Goal: Task Accomplishment & Management: Use online tool/utility

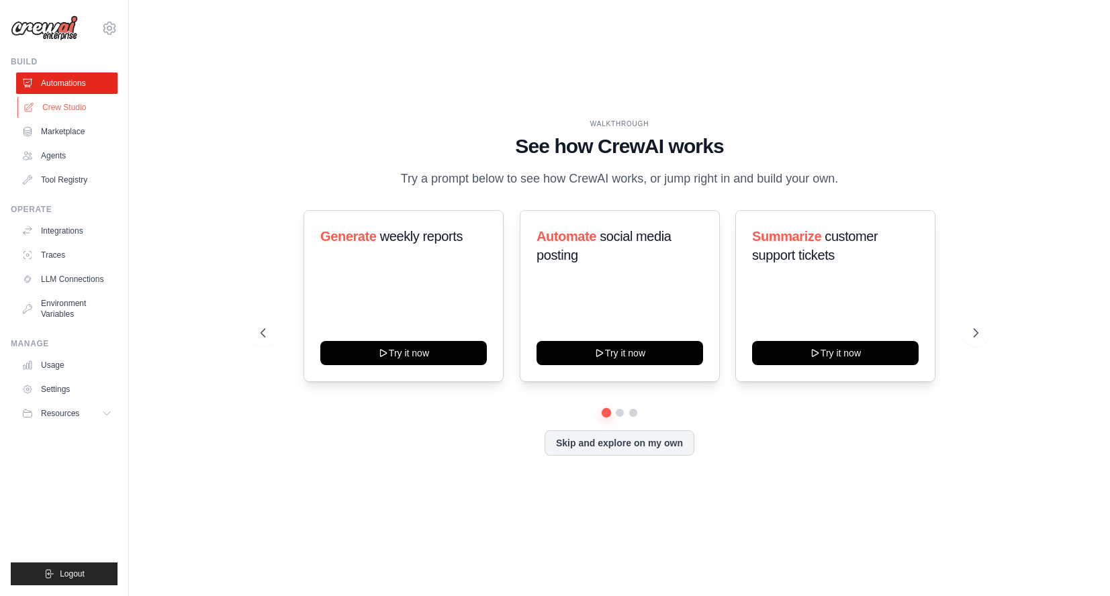
click at [97, 105] on link "Crew Studio" at bounding box center [67, 107] width 101 height 21
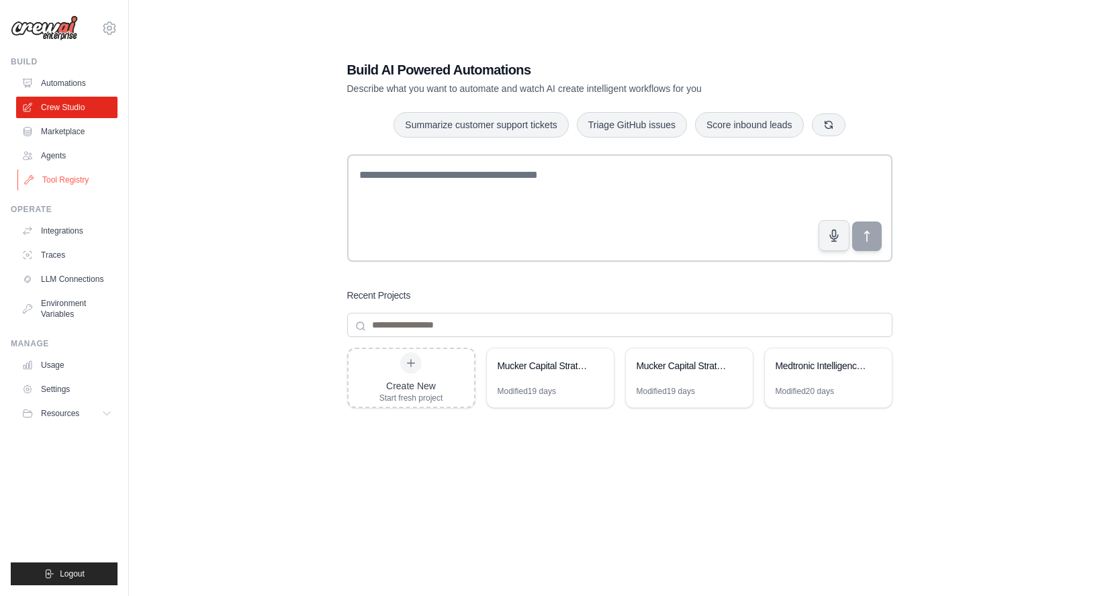
click at [68, 181] on link "Tool Registry" at bounding box center [67, 179] width 101 height 21
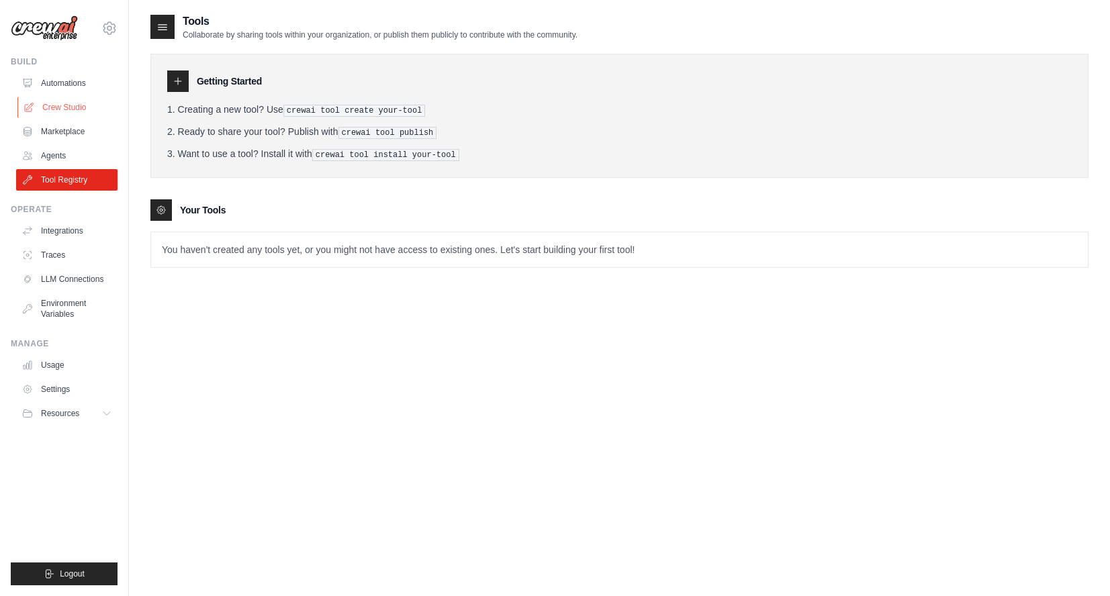
click at [78, 103] on link "Crew Studio" at bounding box center [67, 107] width 101 height 21
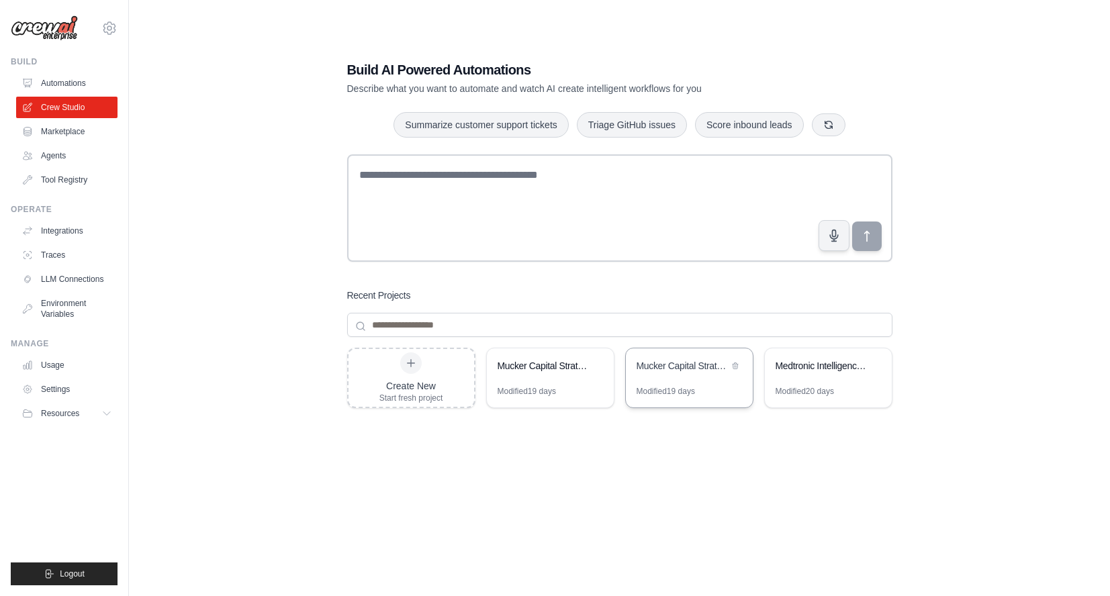
click at [669, 363] on div "Mucker Capital Strategic Outreach Analysis" at bounding box center [682, 365] width 92 height 13
click at [400, 373] on div "Create New Start fresh project" at bounding box center [411, 377] width 64 height 51
click at [67, 232] on link "Integrations" at bounding box center [67, 230] width 101 height 21
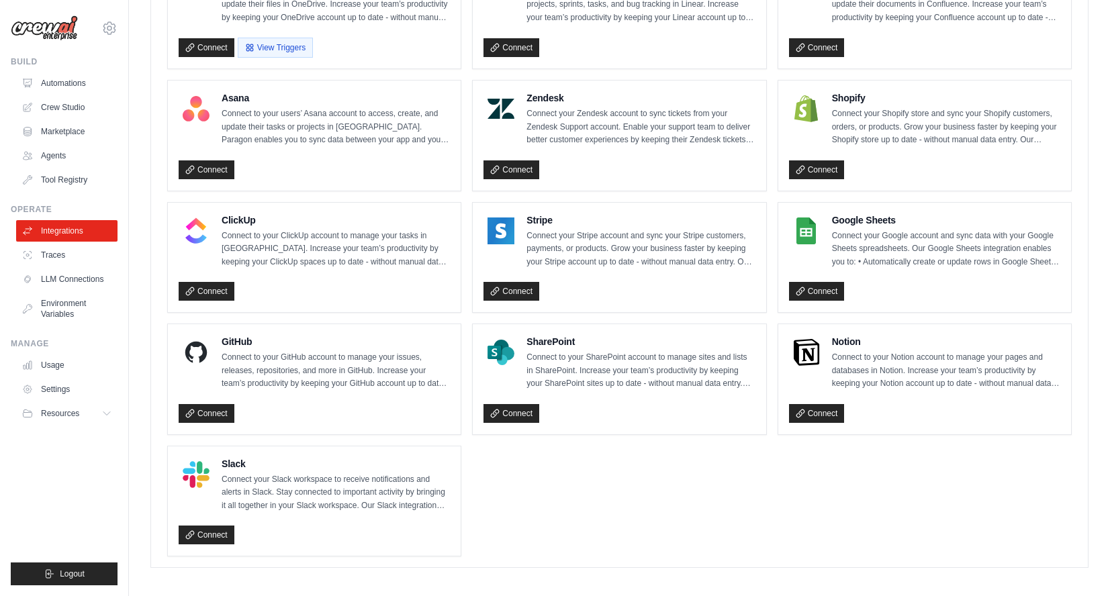
scroll to position [821, 0]
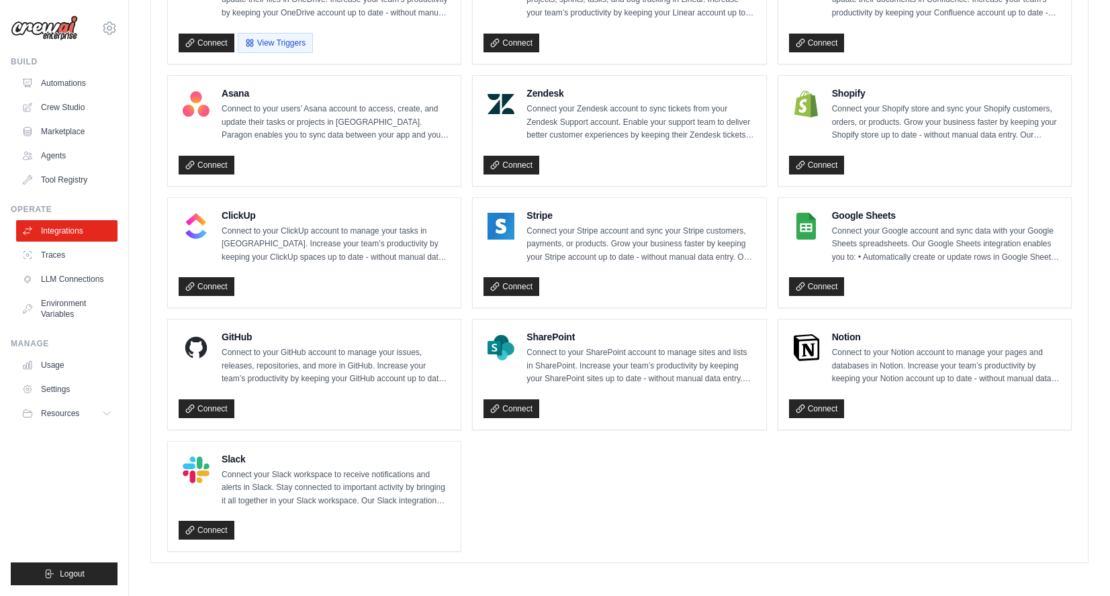
click at [599, 363] on p "Connect to your SharePoint account to manage sites and lists in SharePoint. Inc…" at bounding box center [640, 366] width 228 height 40
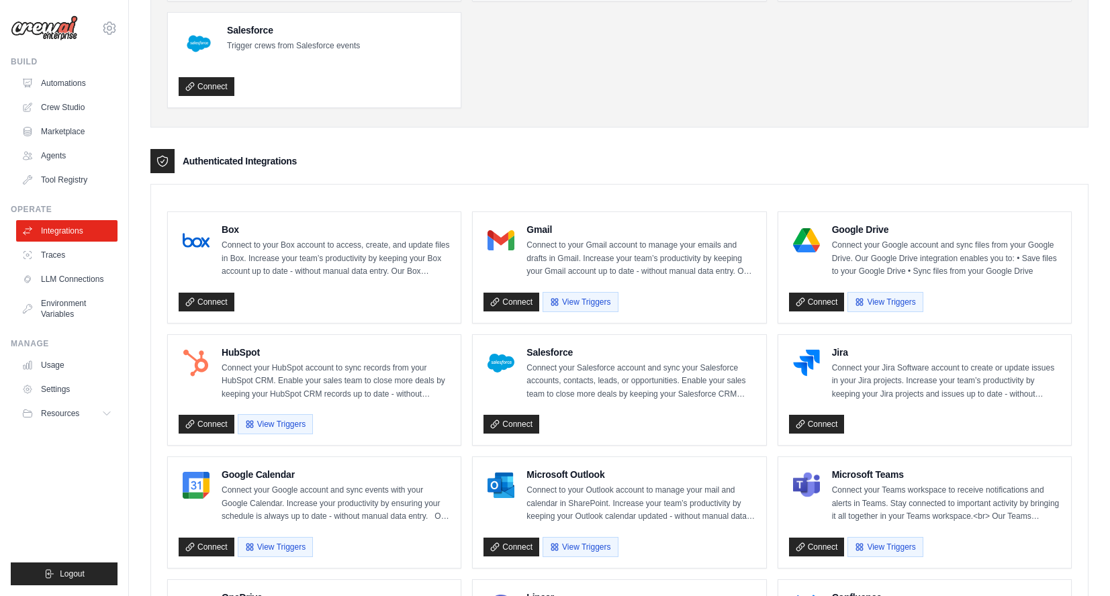
scroll to position [194, 0]
click at [57, 103] on link "Crew Studio" at bounding box center [67, 107] width 101 height 21
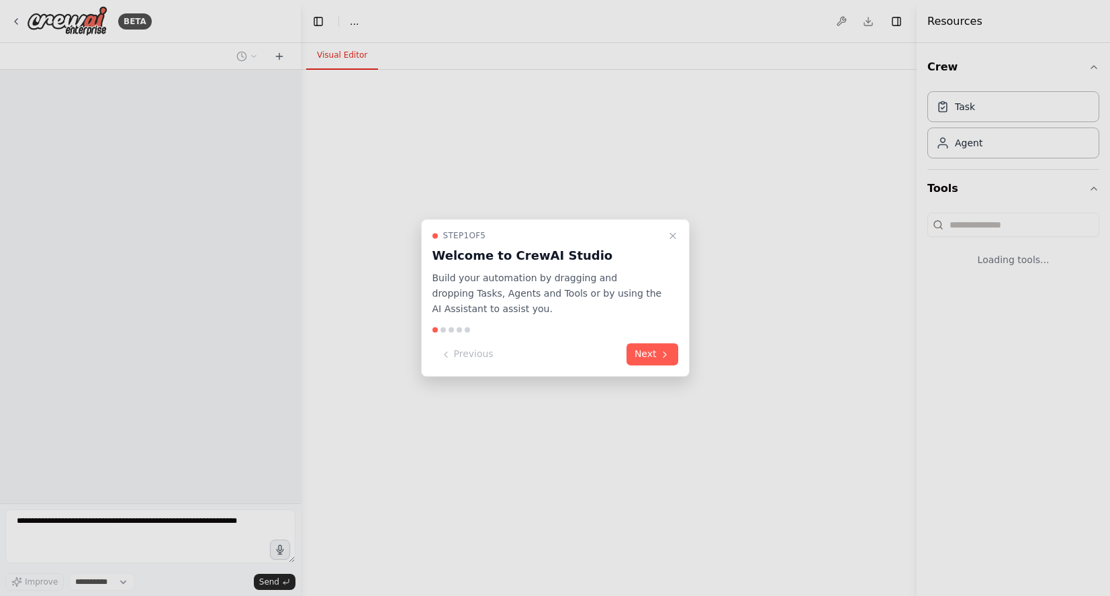
select select "****"
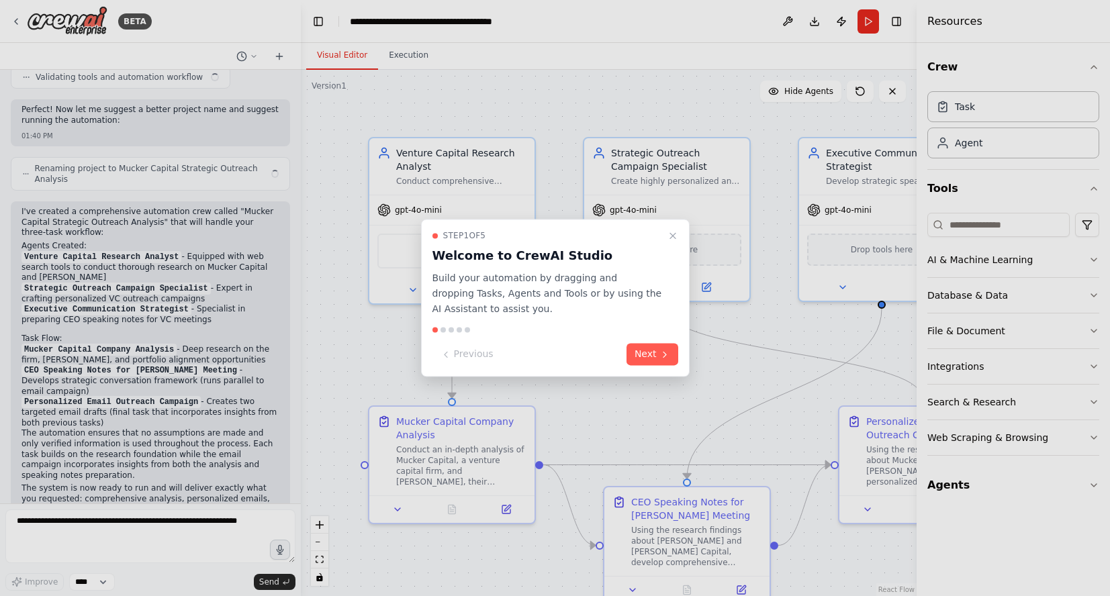
scroll to position [1551, 0]
click at [677, 236] on icon "Close walkthrough" at bounding box center [672, 235] width 11 height 11
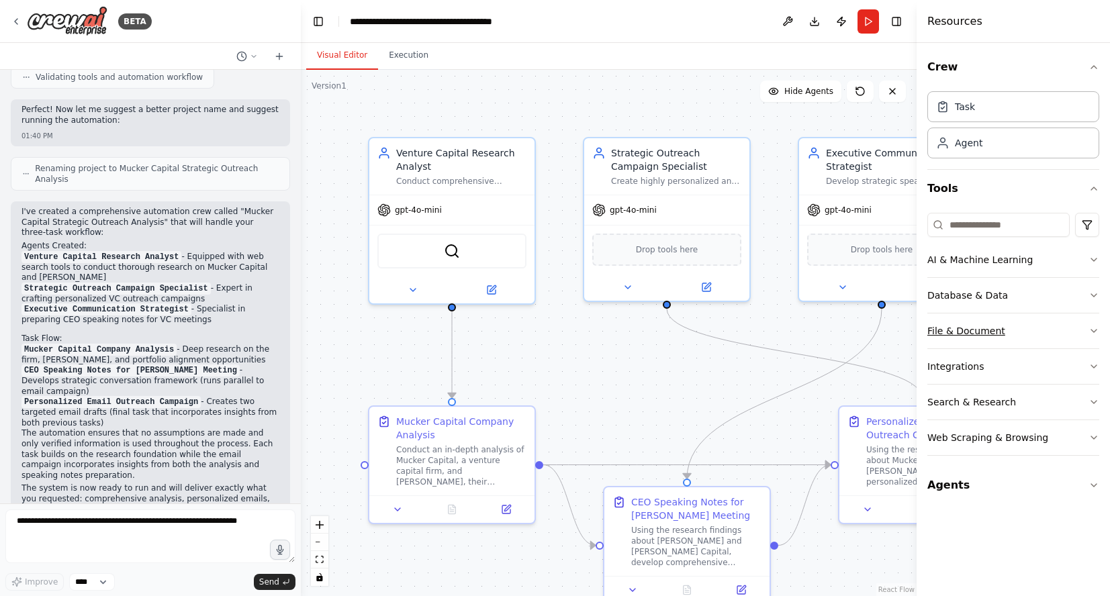
click at [1091, 328] on icon "button" at bounding box center [1093, 331] width 11 height 11
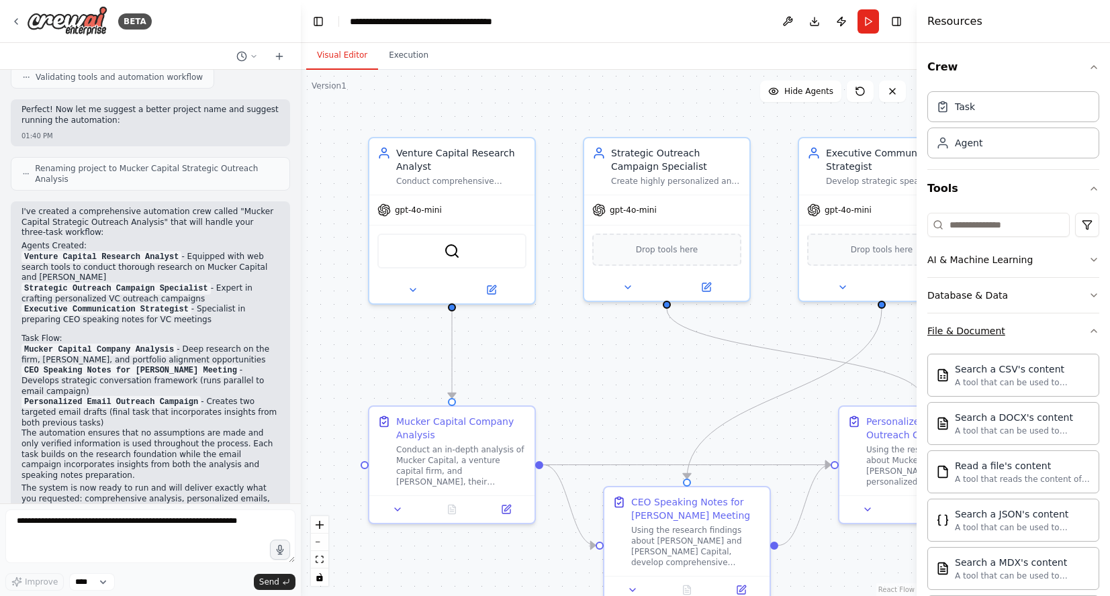
click at [1090, 334] on icon "button" at bounding box center [1093, 331] width 11 height 11
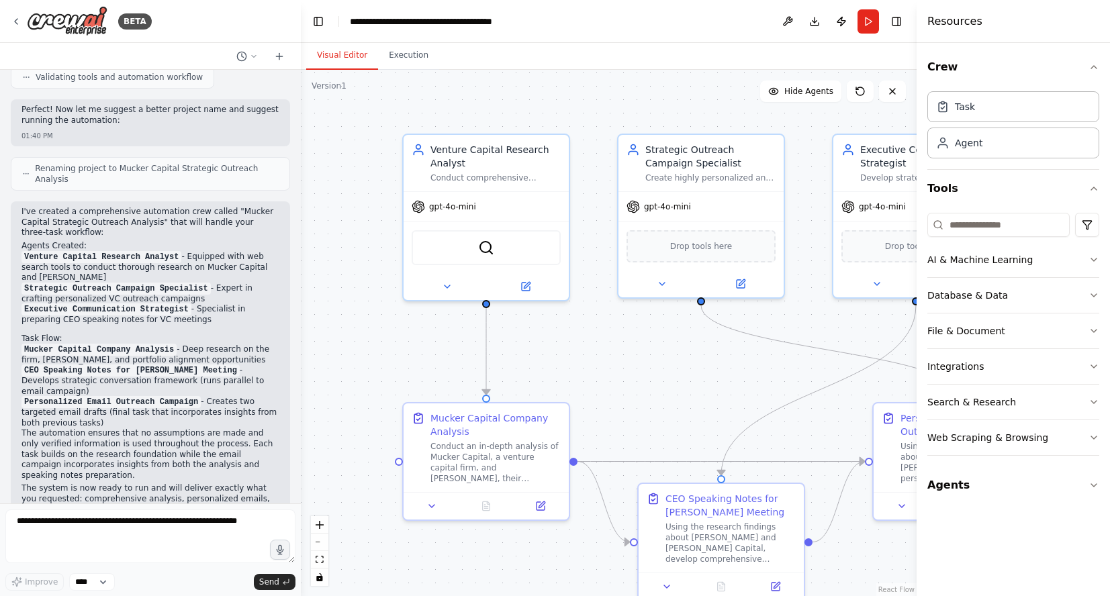
drag, startPoint x: 654, startPoint y: 420, endPoint x: 688, endPoint y: 417, distance: 34.4
click at [688, 417] on div ".deletable-edge-delete-btn { width: 20px; height: 20px; border: 0px solid #ffff…" at bounding box center [609, 333] width 616 height 526
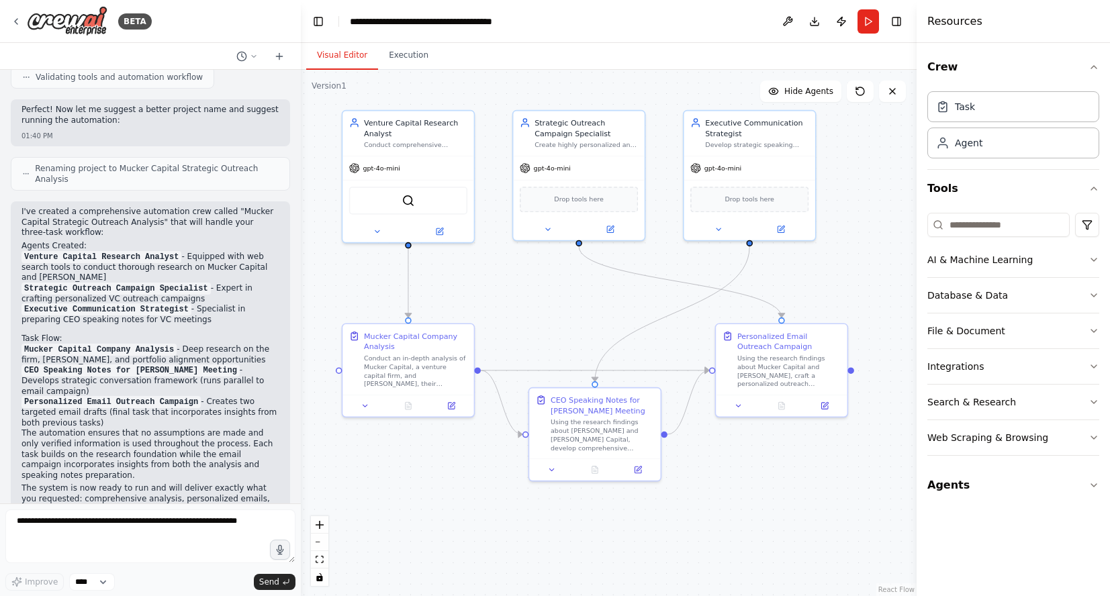
drag, startPoint x: 663, startPoint y: 411, endPoint x: 543, endPoint y: 329, distance: 144.9
click at [543, 329] on div ".deletable-edge-delete-btn { width: 20px; height: 20px; border: 0px solid #ffff…" at bounding box center [609, 333] width 616 height 526
click at [1094, 328] on icon "button" at bounding box center [1093, 331] width 11 height 11
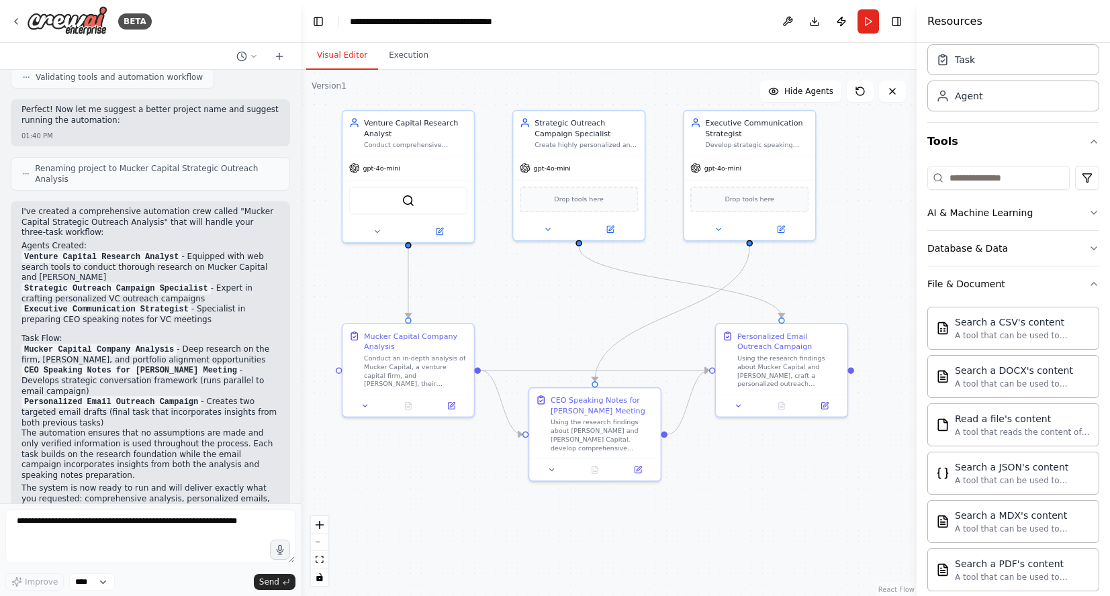
scroll to position [51, 0]
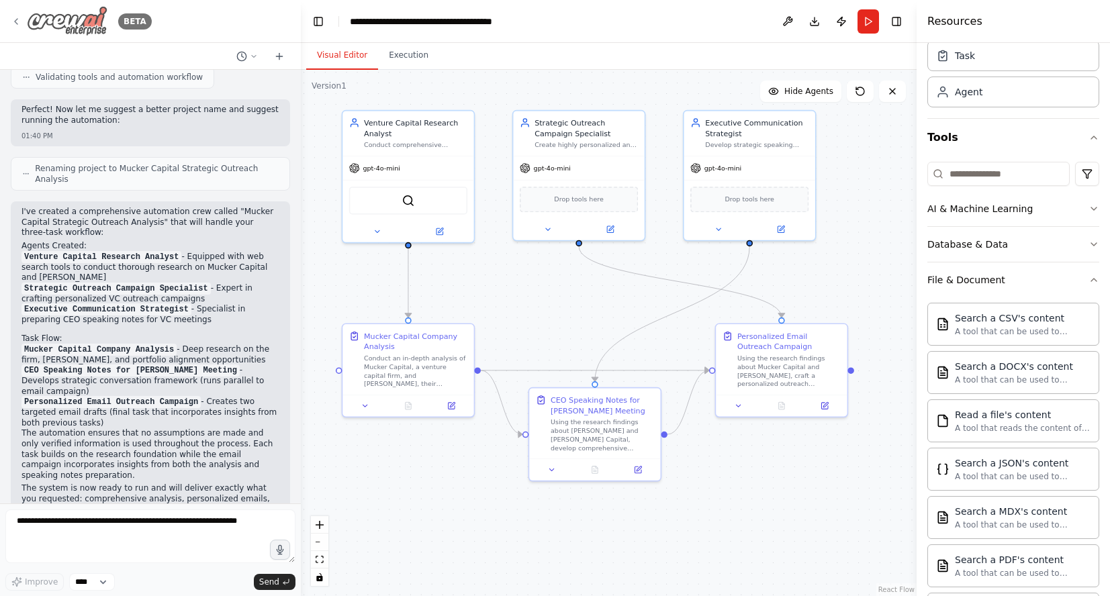
click at [13, 19] on icon at bounding box center [16, 21] width 11 height 11
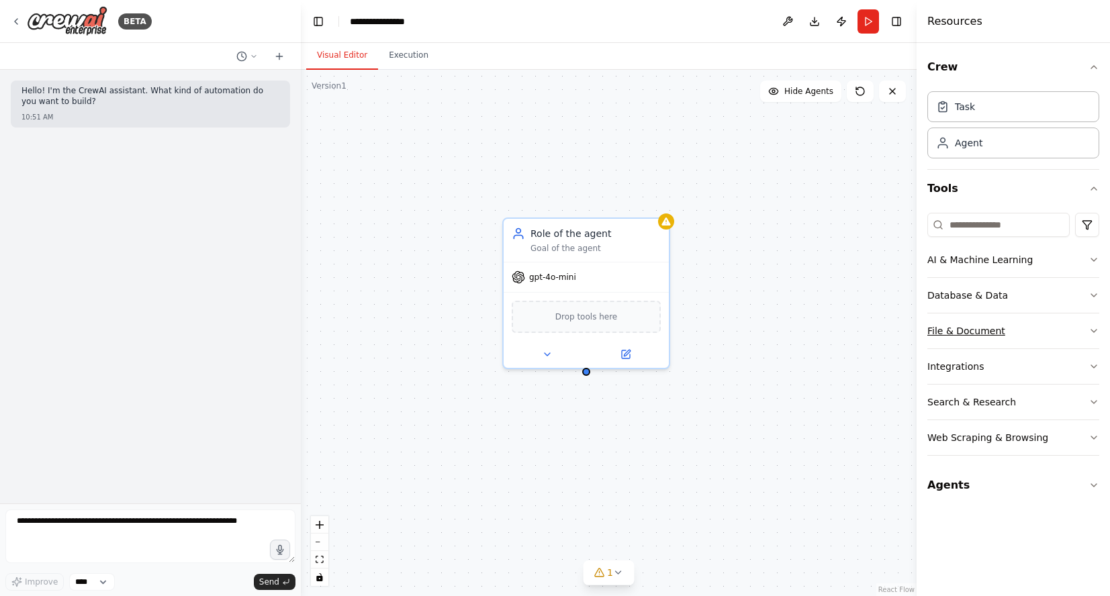
click at [1084, 324] on button "File & Document" at bounding box center [1013, 330] width 172 height 35
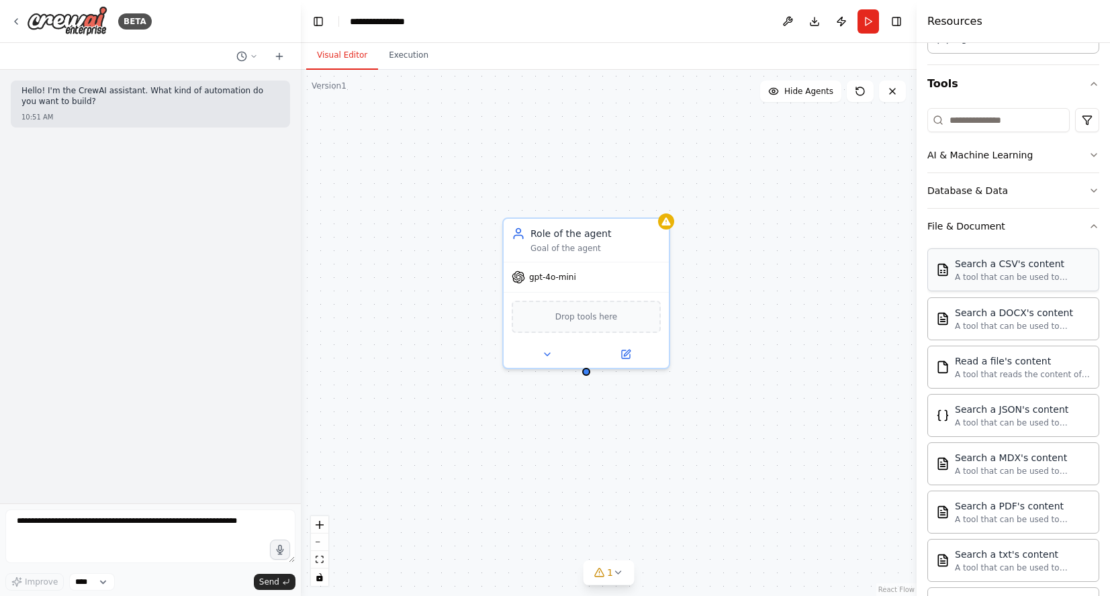
scroll to position [106, 0]
click at [580, 313] on img at bounding box center [586, 315] width 16 height 16
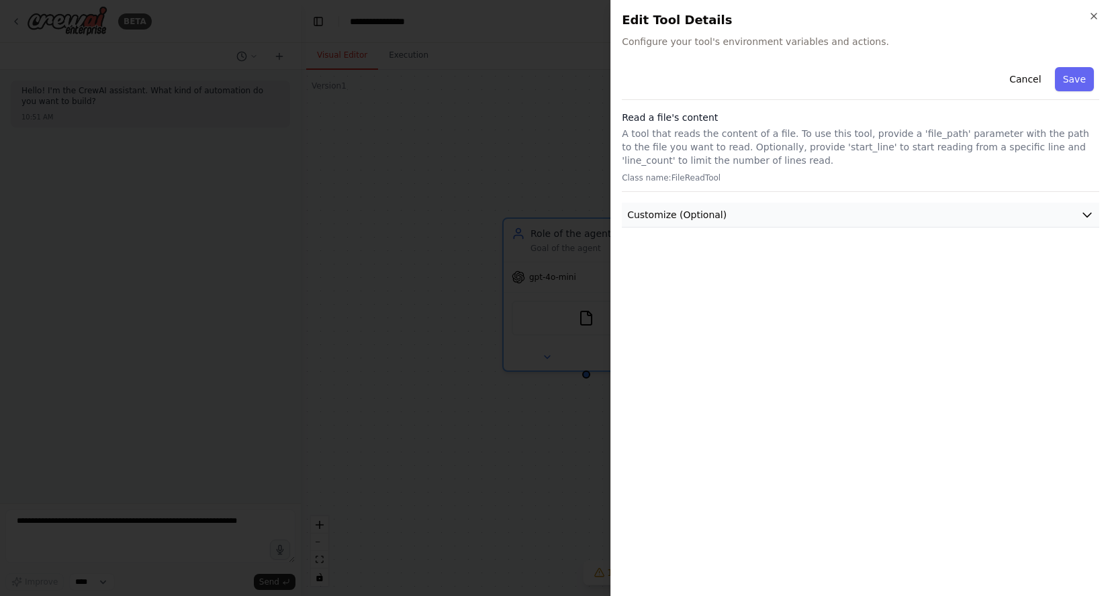
click at [1084, 222] on button "Customize (Optional)" at bounding box center [860, 215] width 477 height 25
click at [922, 272] on div "Cancel Save Read a file's content A tool that reads the content of a file. To u…" at bounding box center [860, 324] width 477 height 524
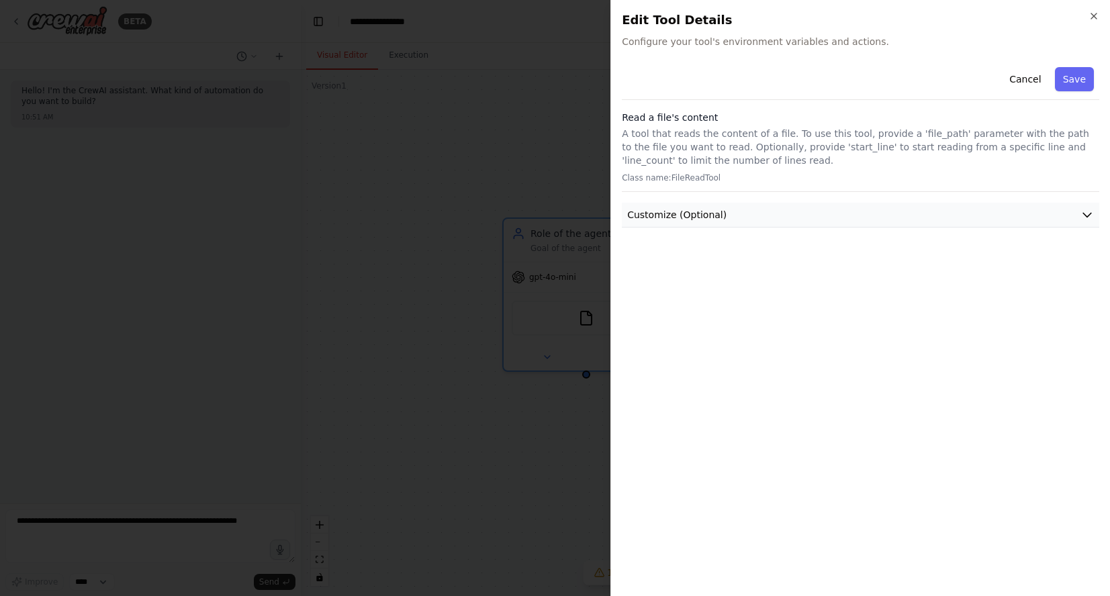
click at [1079, 207] on button "Customize (Optional)" at bounding box center [860, 215] width 477 height 25
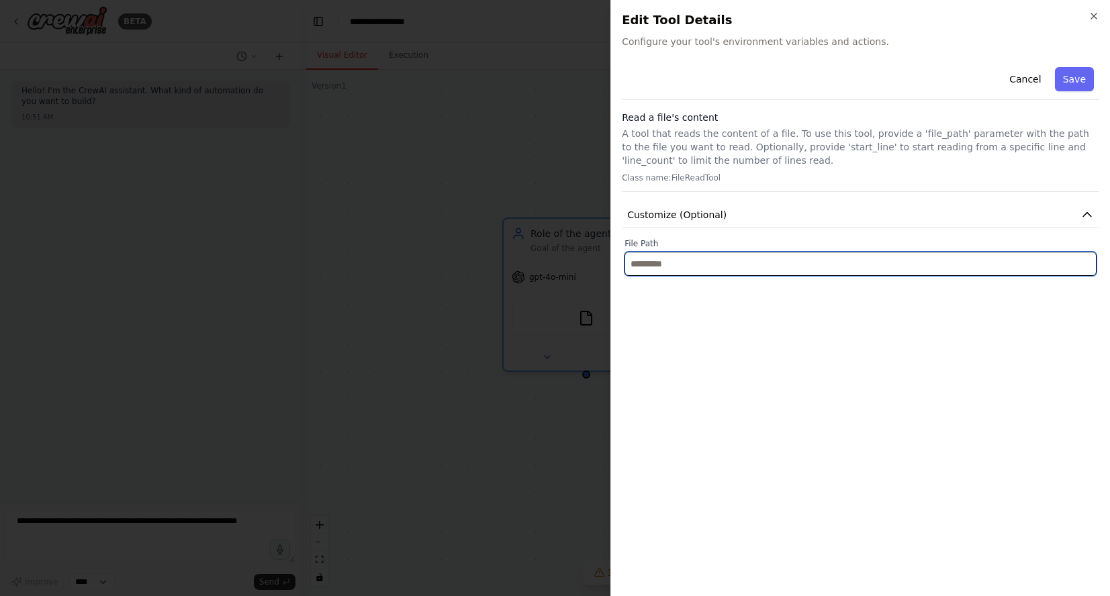
click at [918, 270] on input "text" at bounding box center [860, 264] width 472 height 24
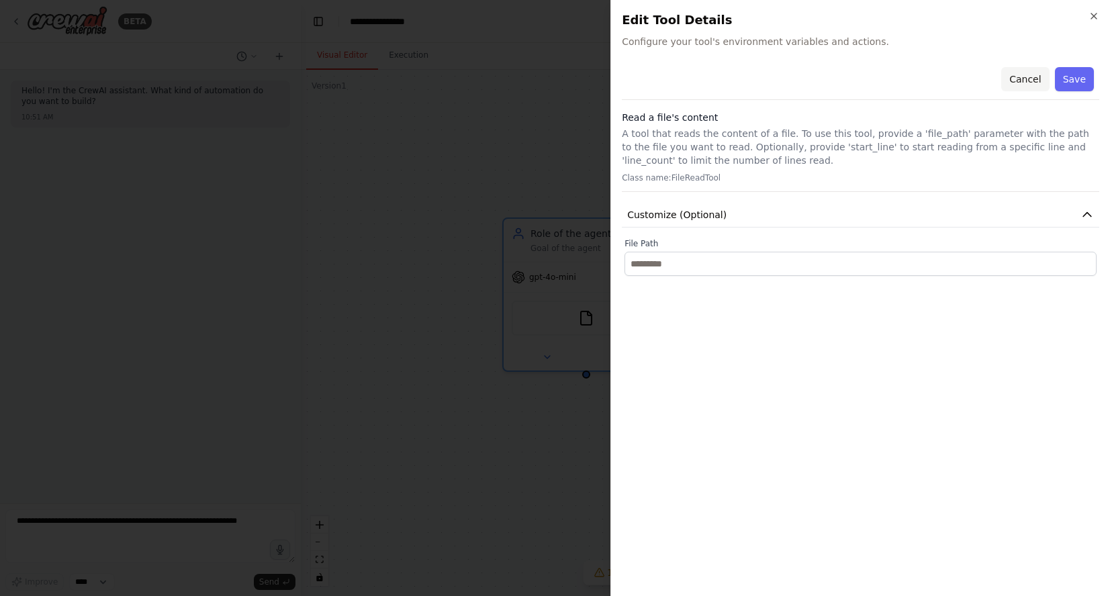
click at [1024, 71] on button "Cancel" at bounding box center [1025, 79] width 48 height 24
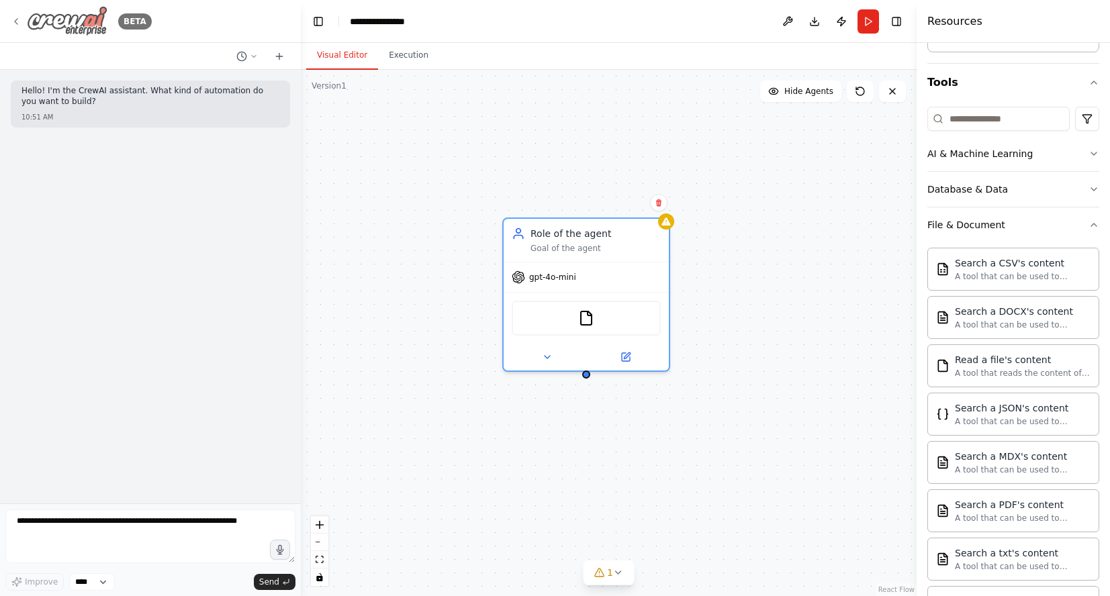
click at [23, 21] on div "BETA" at bounding box center [81, 21] width 141 height 30
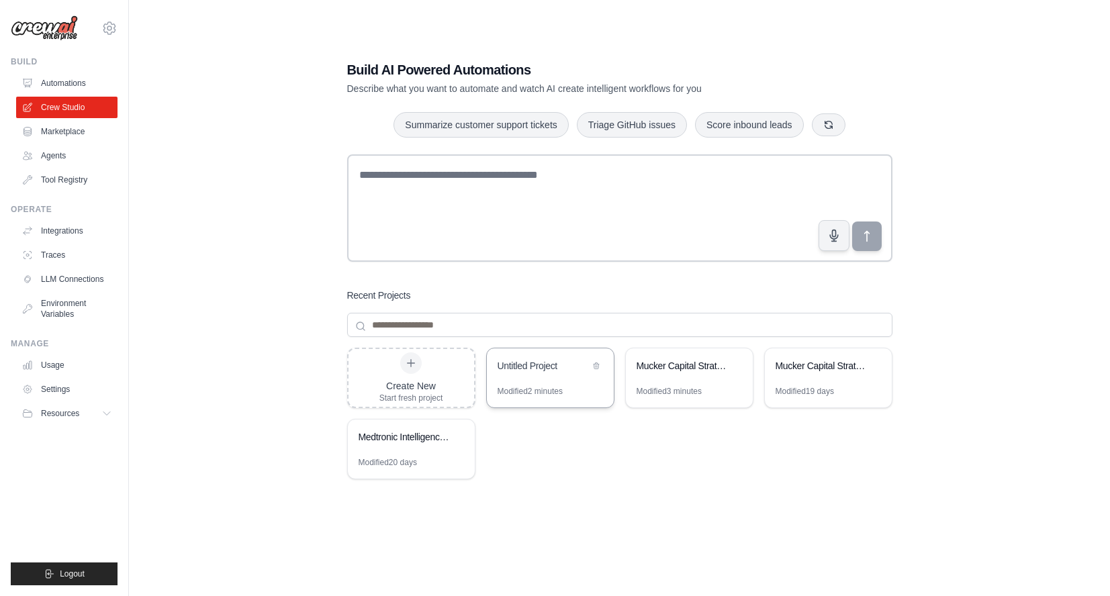
click at [530, 385] on div "Untitled Project" at bounding box center [550, 367] width 127 height 38
click at [76, 310] on link "Environment Variables" at bounding box center [67, 309] width 101 height 32
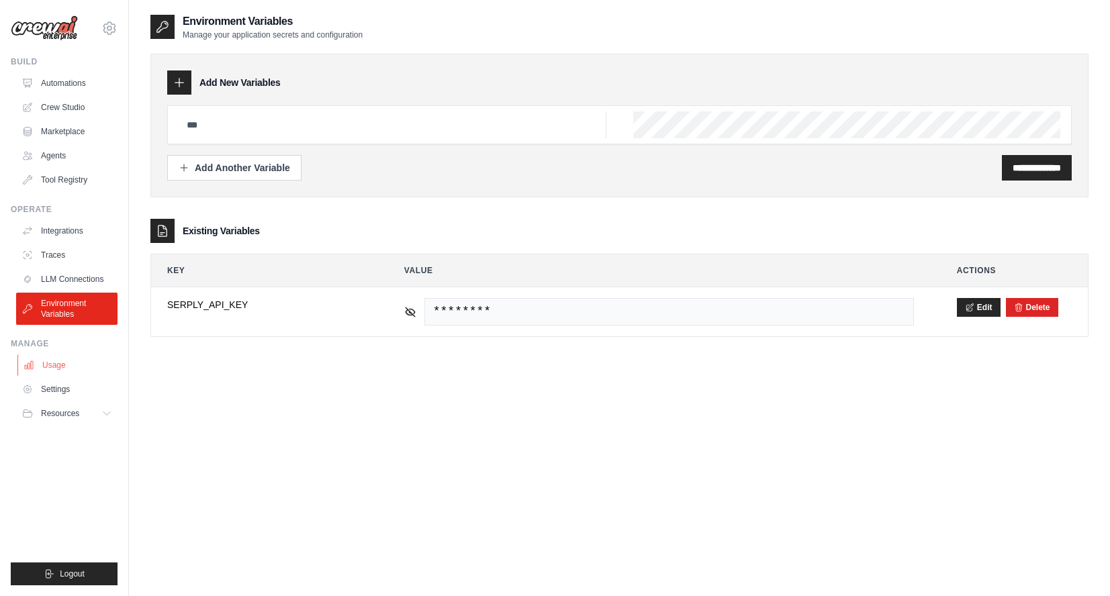
click at [73, 366] on link "Usage" at bounding box center [67, 364] width 101 height 21
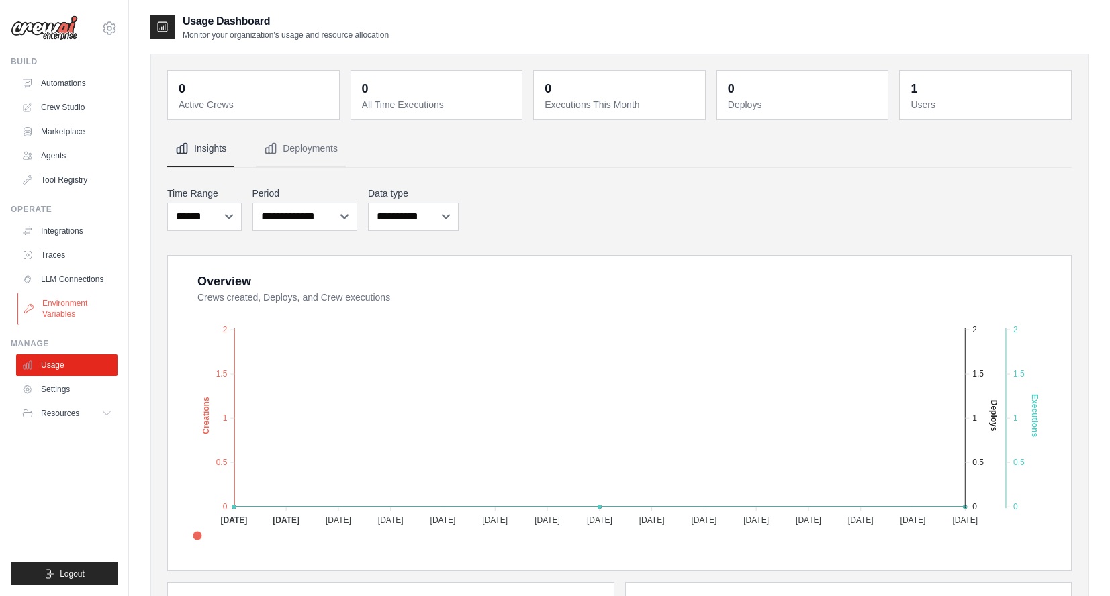
click at [65, 297] on link "Environment Variables" at bounding box center [67, 309] width 101 height 32
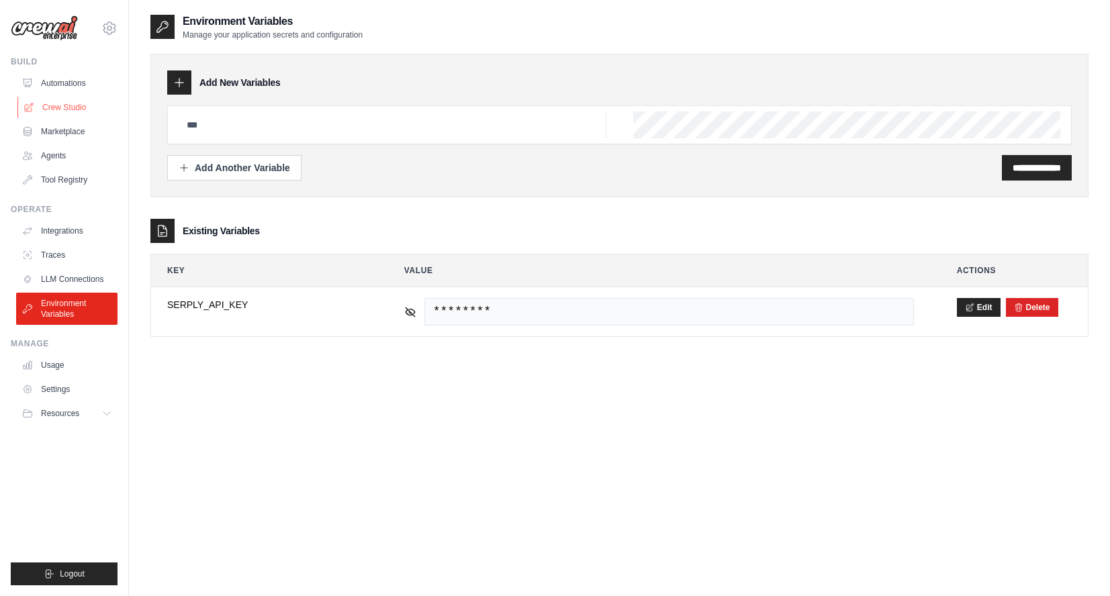
click at [58, 105] on link "Crew Studio" at bounding box center [67, 107] width 101 height 21
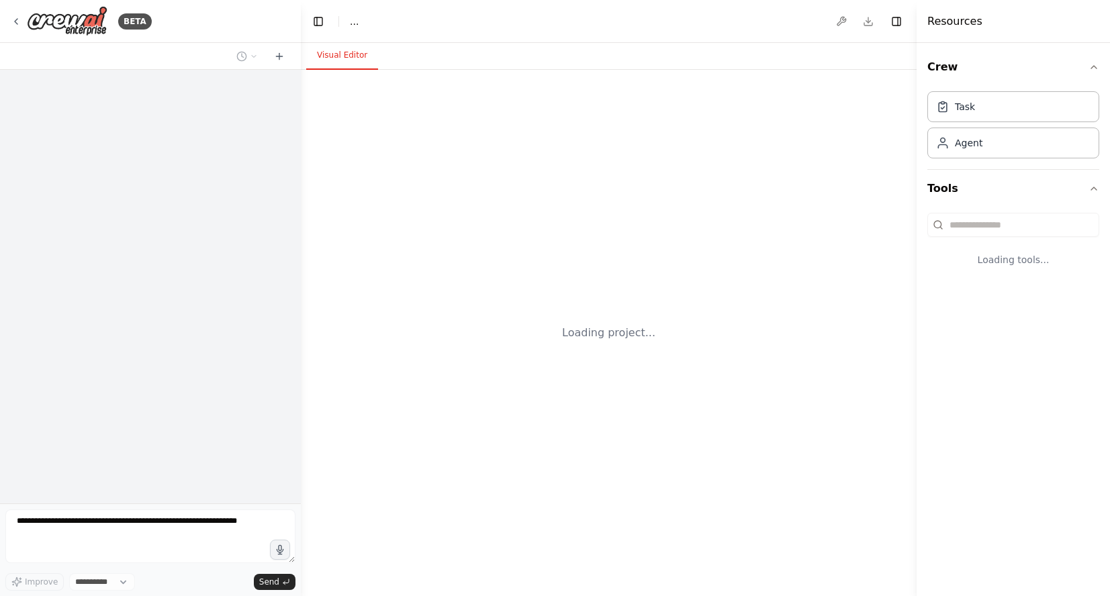
select select "****"
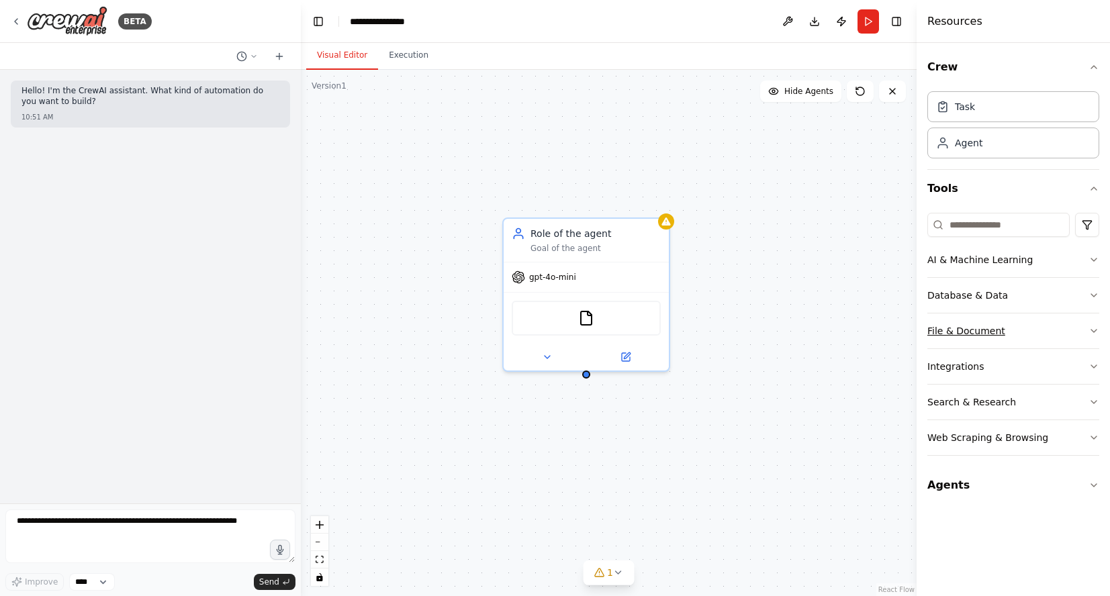
click at [1089, 328] on icon "button" at bounding box center [1093, 331] width 11 height 11
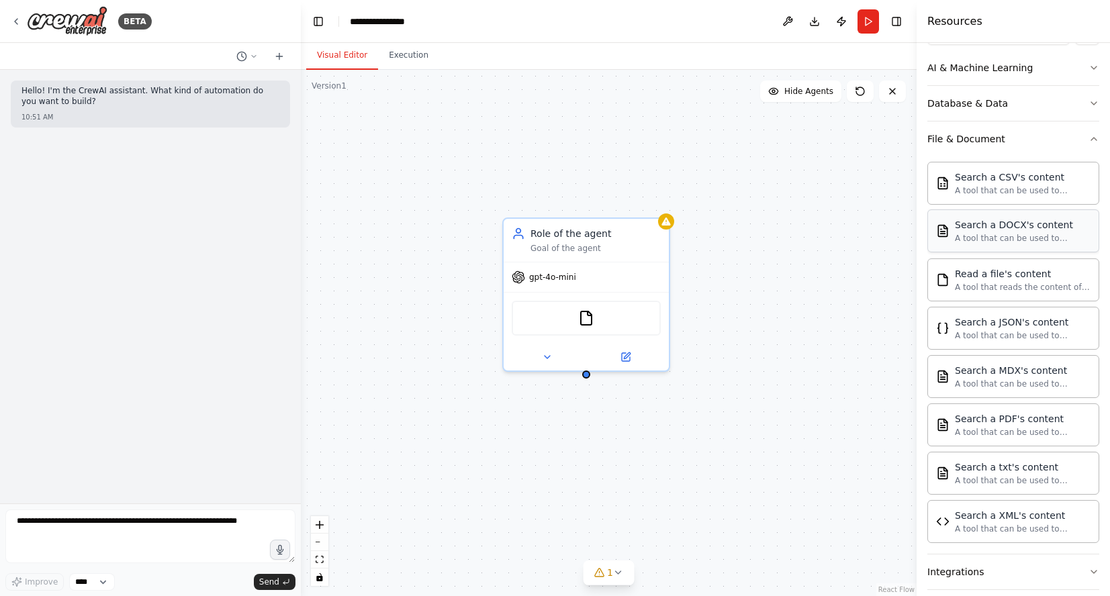
scroll to position [202, 0]
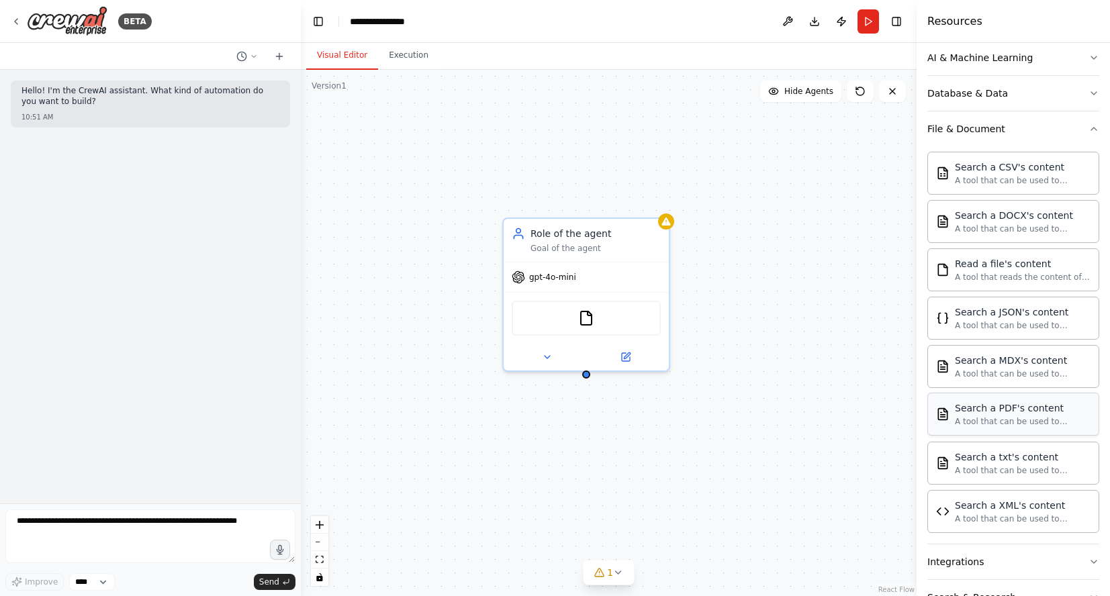
click at [1021, 409] on div "Search a PDF's content" at bounding box center [1023, 407] width 136 height 13
click at [994, 409] on div "Search a PDF's content" at bounding box center [1023, 407] width 136 height 13
click at [993, 420] on div "A tool that can be used to semantic search a query from a PDF's content." at bounding box center [1023, 421] width 136 height 11
click at [743, 256] on div "Role of the agent Goal of the agent gpt-4o-mini FileReadTool" at bounding box center [609, 333] width 616 height 526
click at [828, 326] on div "Role of the agent Goal of the agent gpt-4o-mini FileReadTool" at bounding box center [609, 333] width 616 height 526
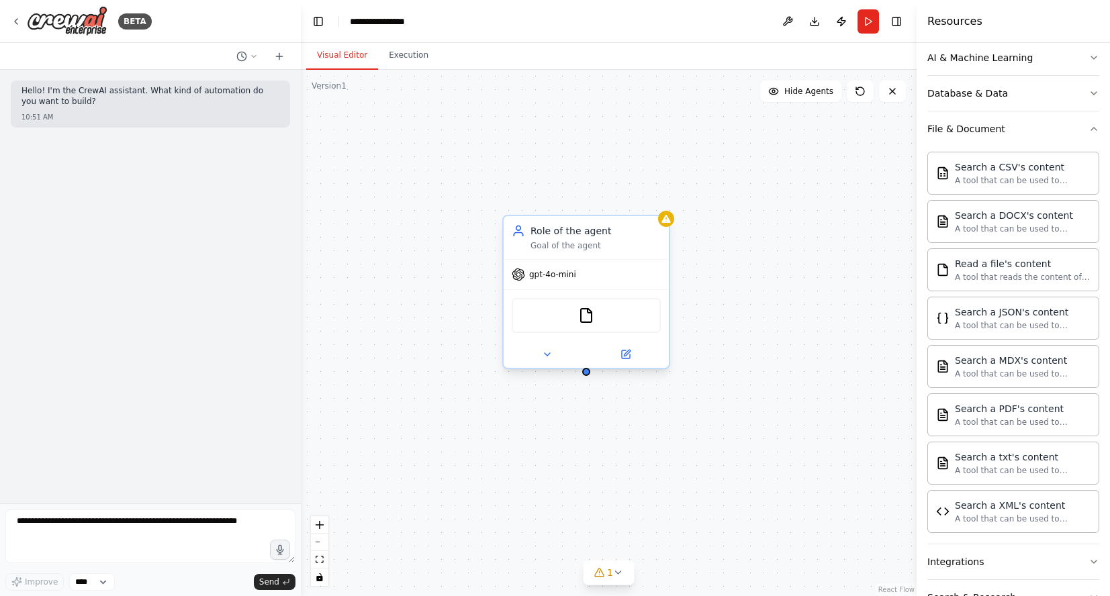
click at [622, 238] on div "Role of the agent Goal of the agent" at bounding box center [595, 237] width 130 height 27
click at [661, 203] on icon at bounding box center [658, 203] width 8 height 8
click at [620, 208] on button "Confirm" at bounding box center [621, 203] width 48 height 16
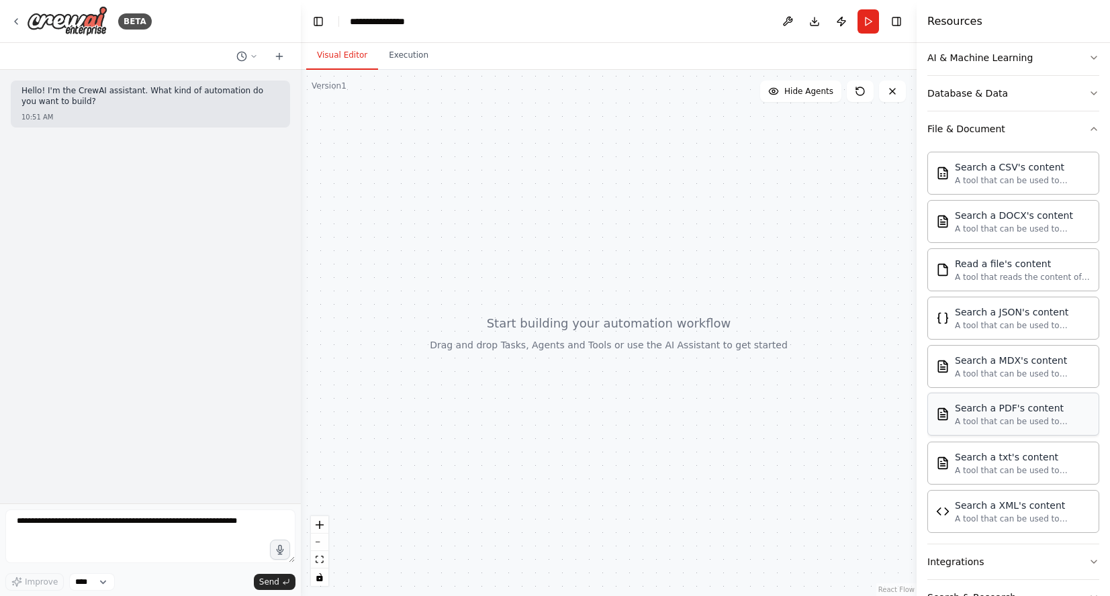
click at [1023, 413] on div "Search a PDF's content" at bounding box center [1023, 407] width 136 height 13
click at [1094, 130] on icon "button" at bounding box center [1093, 129] width 11 height 11
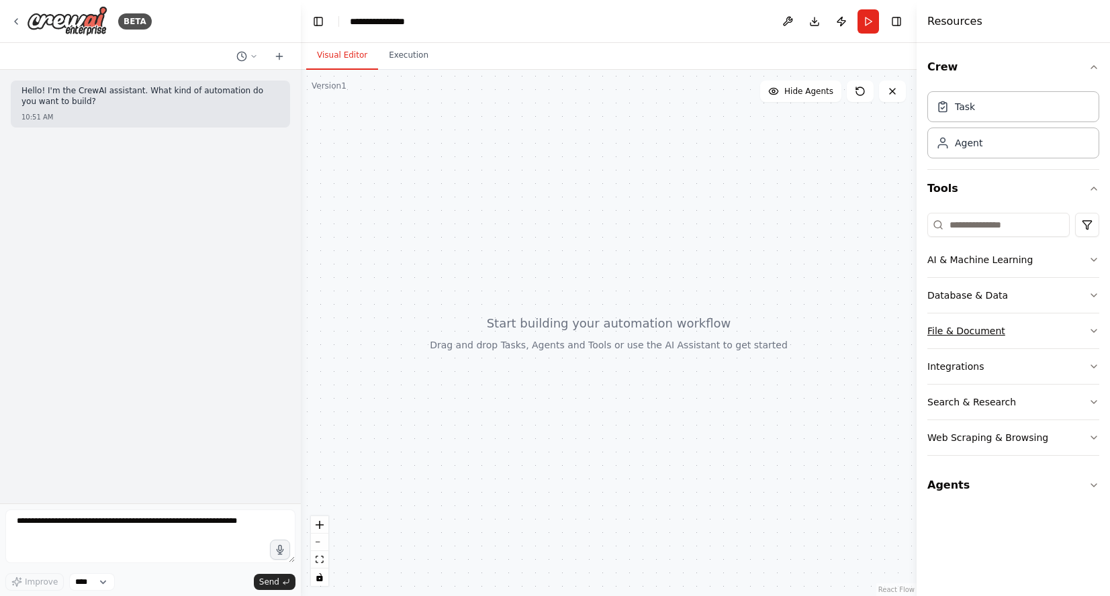
click at [1091, 332] on icon "button" at bounding box center [1093, 331] width 11 height 11
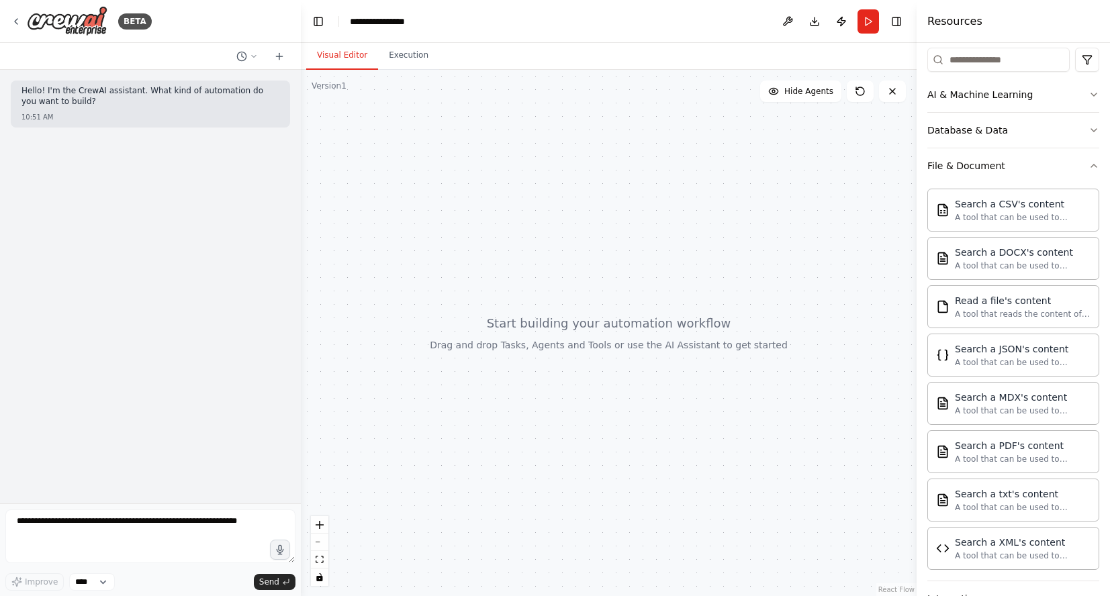
scroll to position [213, 0]
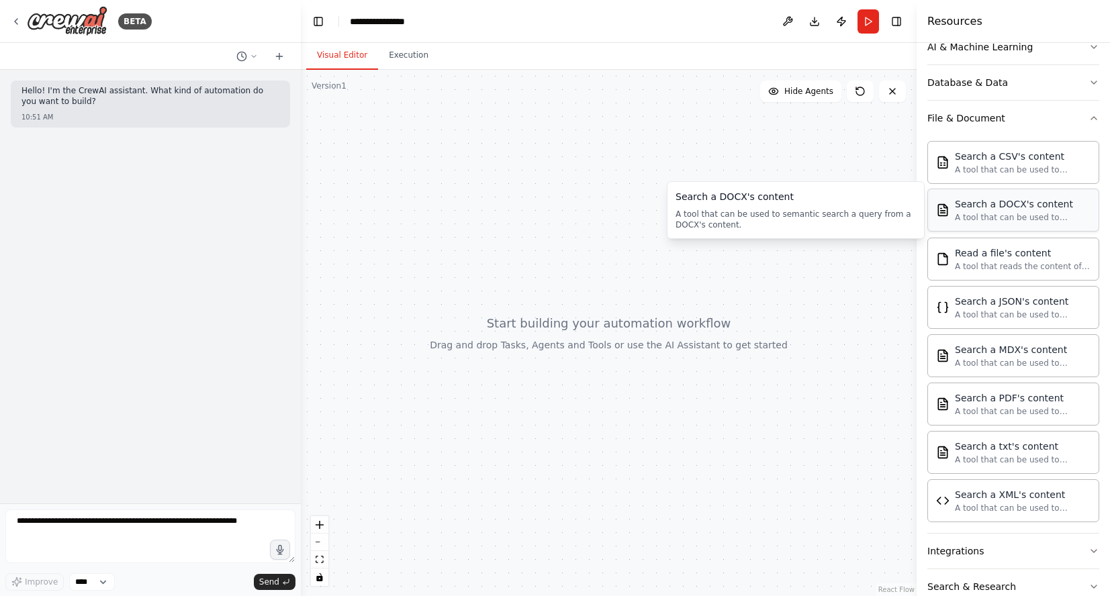
click at [993, 219] on div "A tool that can be used to semantic search a query from a DOCX's content." at bounding box center [1023, 217] width 136 height 11
click at [997, 262] on div "A tool that reads the content of a file. To use this tool, provide a 'file_path…" at bounding box center [1023, 265] width 136 height 11
click at [988, 207] on div "Search a DOCX's content" at bounding box center [1023, 203] width 136 height 13
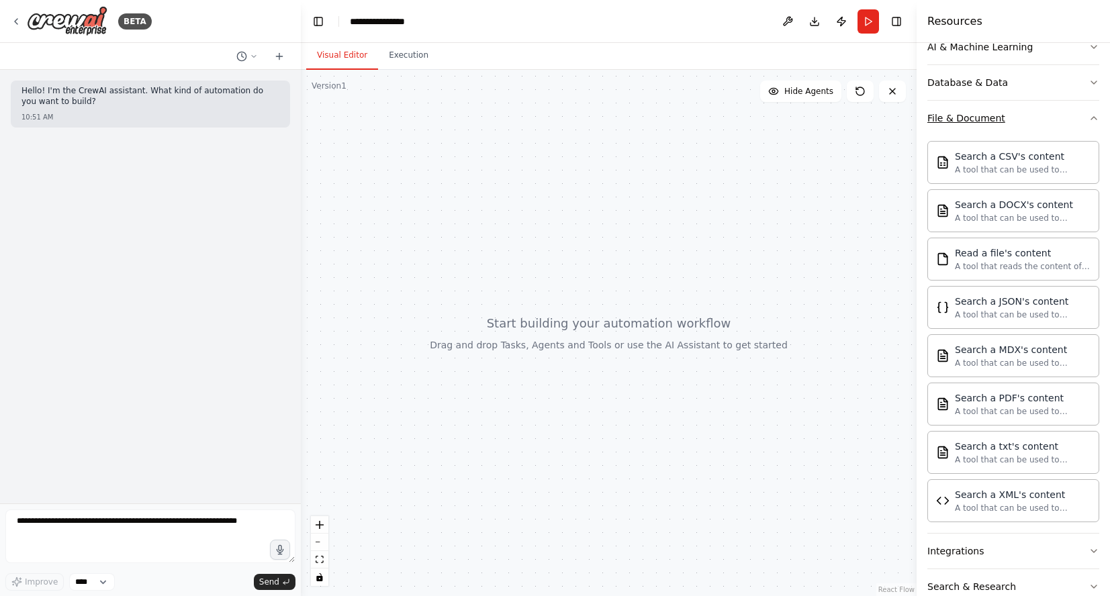
click at [1094, 117] on icon "button" at bounding box center [1093, 118] width 5 height 3
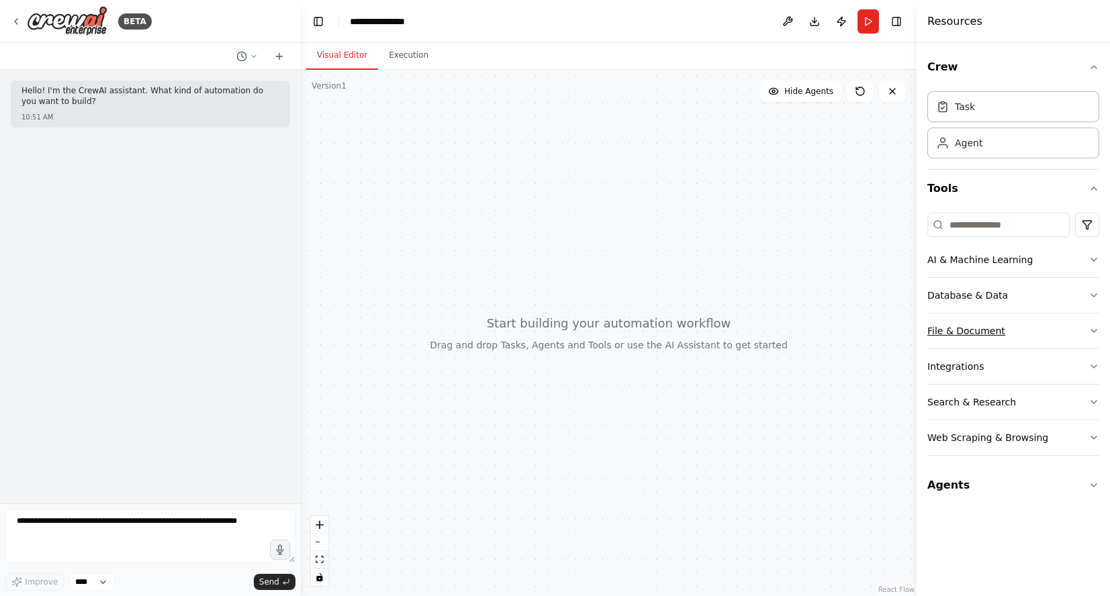
click at [1093, 328] on icon "button" at bounding box center [1093, 331] width 11 height 11
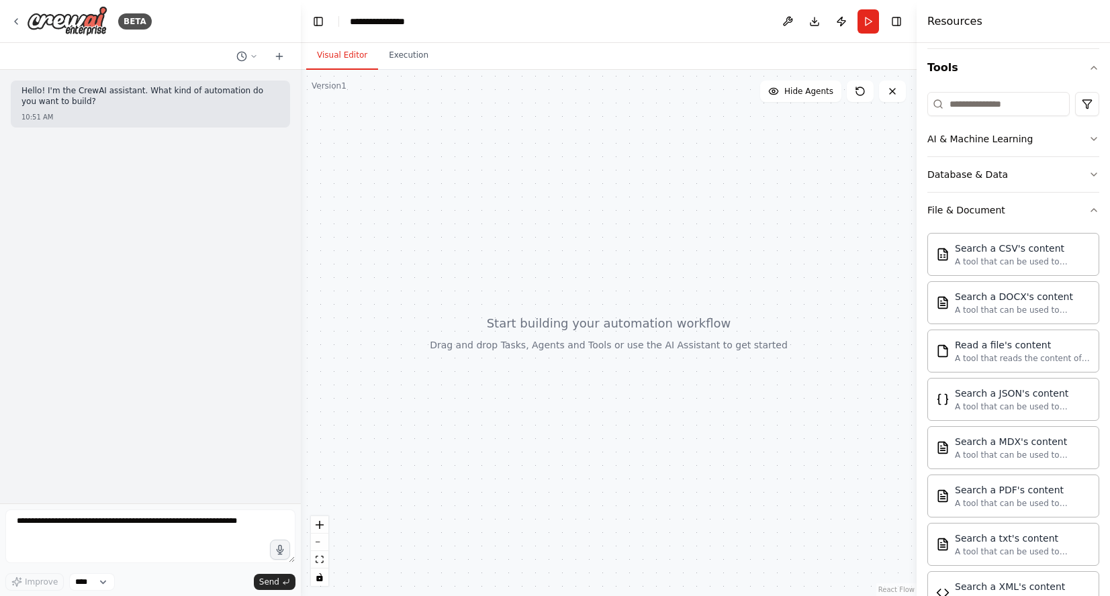
scroll to position [112, 0]
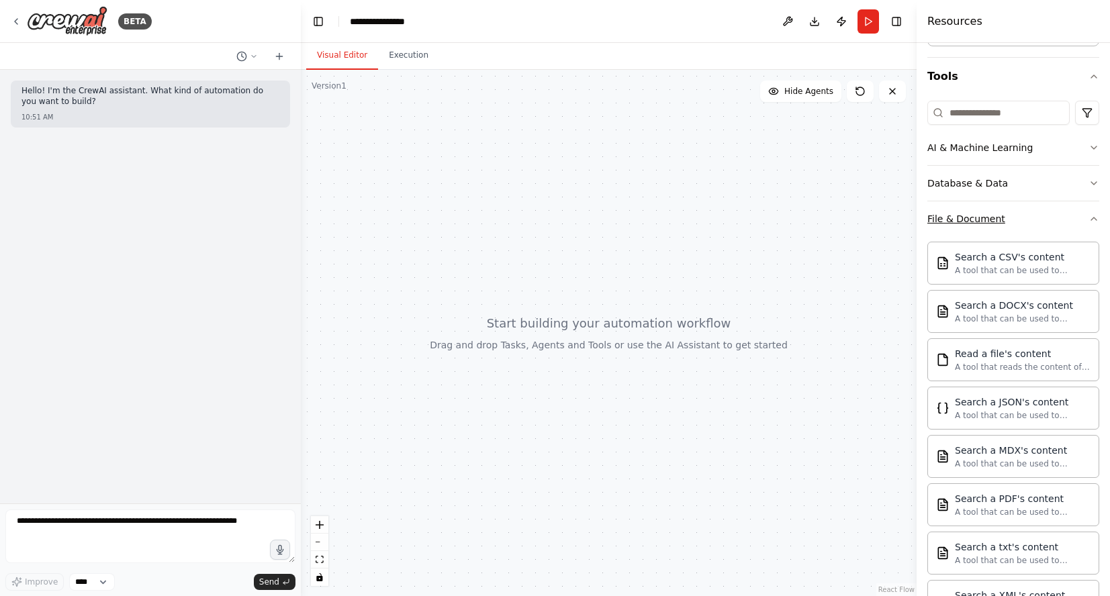
click at [1093, 219] on icon "button" at bounding box center [1093, 218] width 11 height 11
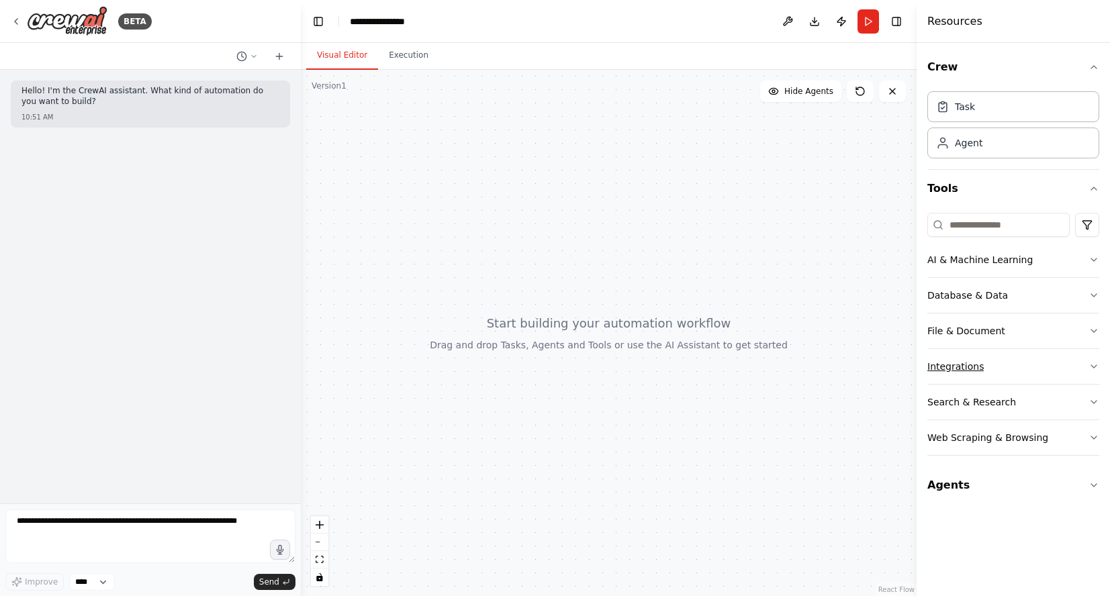
click at [1085, 366] on button "Integrations" at bounding box center [1013, 366] width 172 height 35
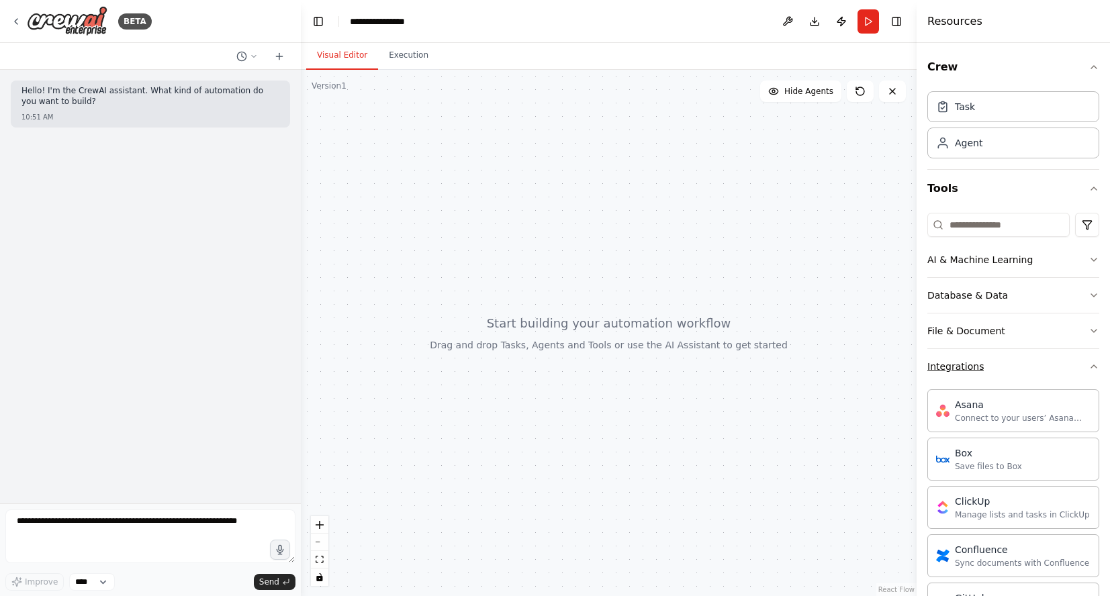
click at [1089, 367] on icon "button" at bounding box center [1093, 366] width 11 height 11
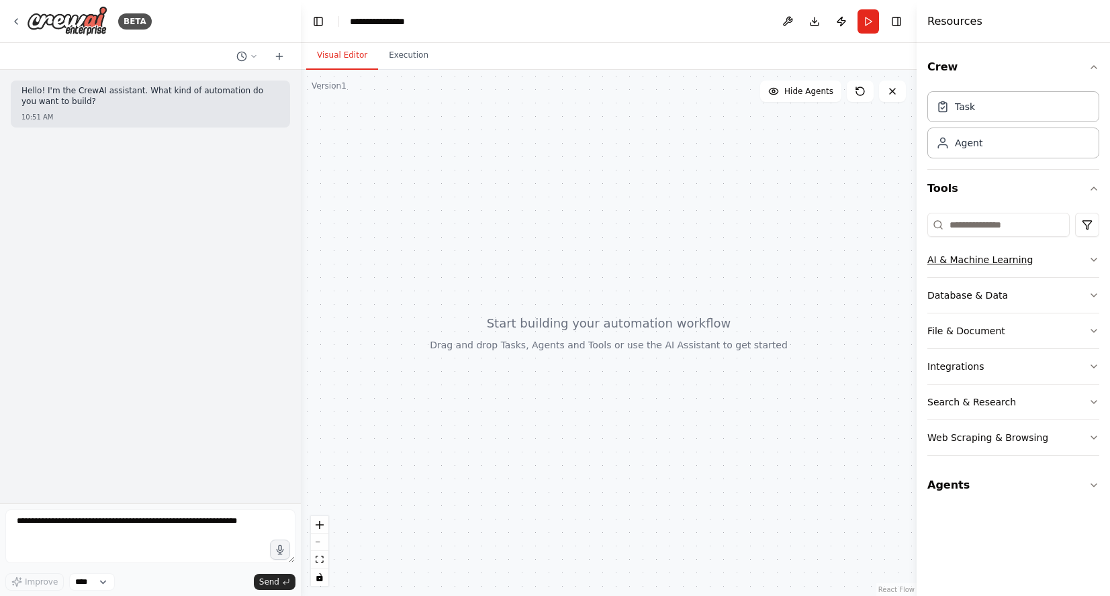
click at [1093, 258] on icon "button" at bounding box center [1093, 259] width 11 height 11
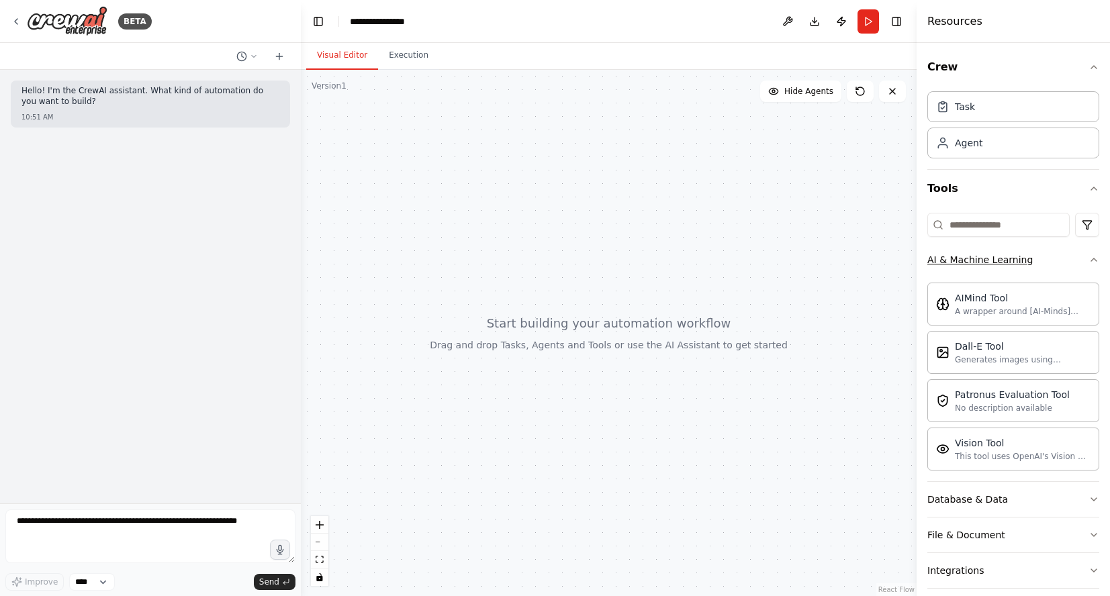
click at [1093, 258] on icon "button" at bounding box center [1093, 259] width 5 height 3
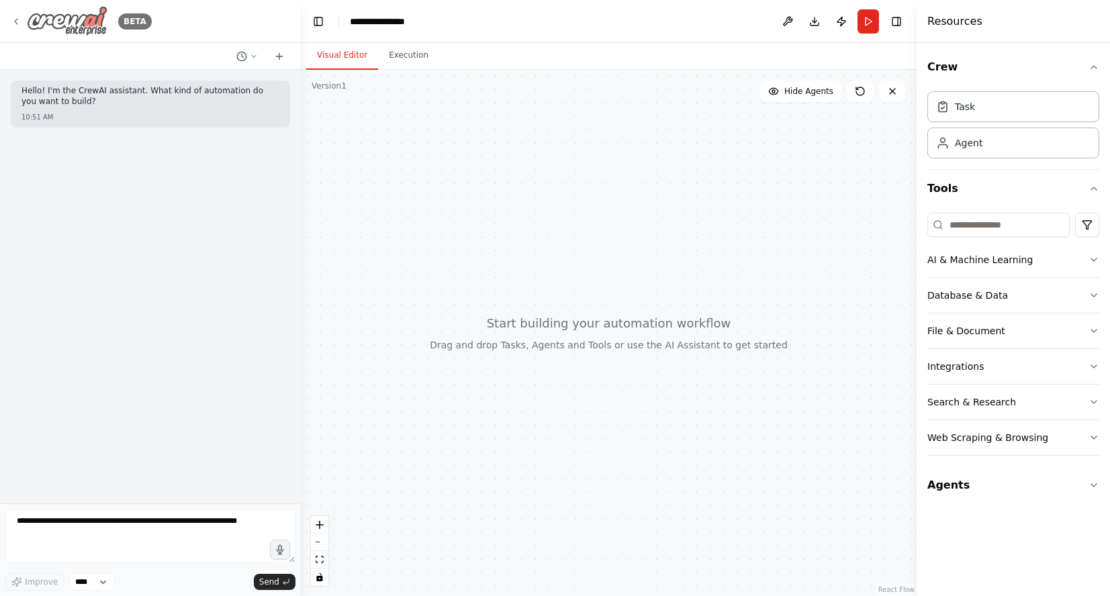
click at [23, 21] on div "BETA" at bounding box center [81, 21] width 141 height 30
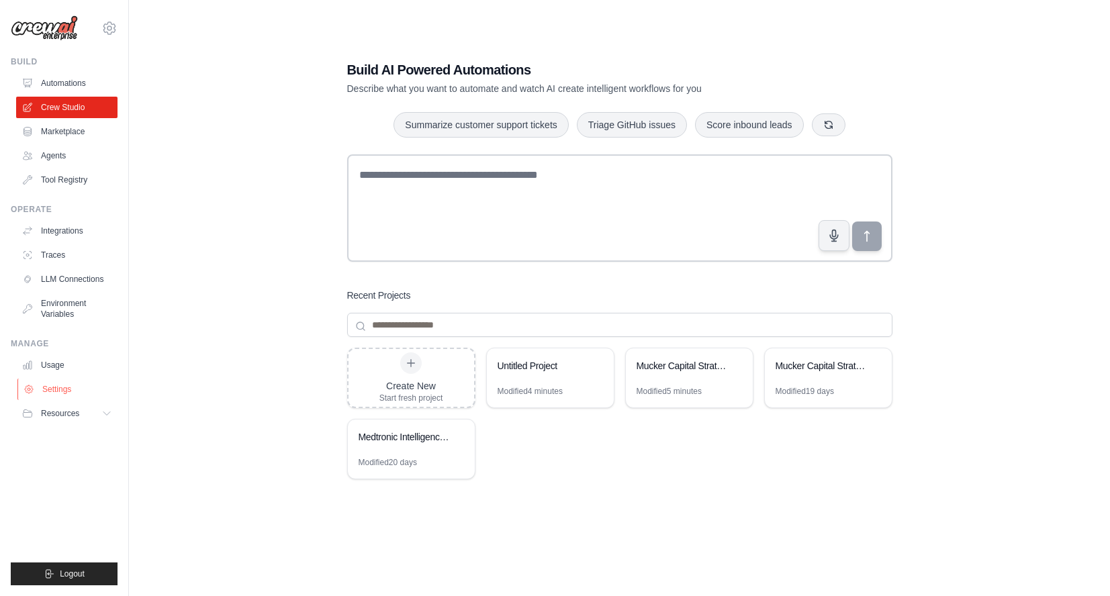
click at [70, 385] on link "Settings" at bounding box center [67, 389] width 101 height 21
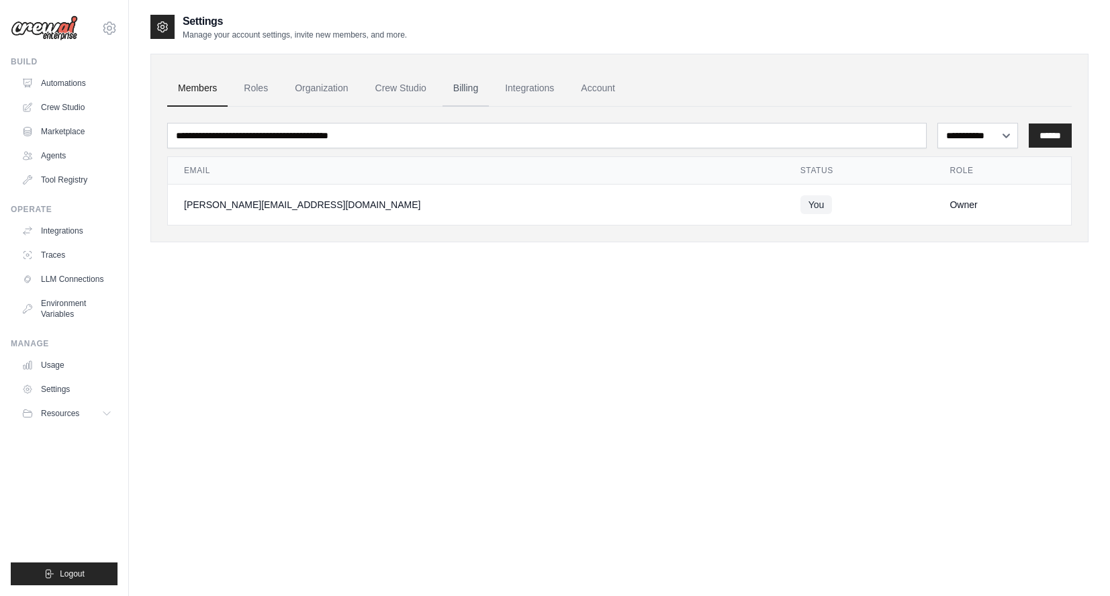
click at [466, 82] on link "Billing" at bounding box center [465, 88] width 46 height 36
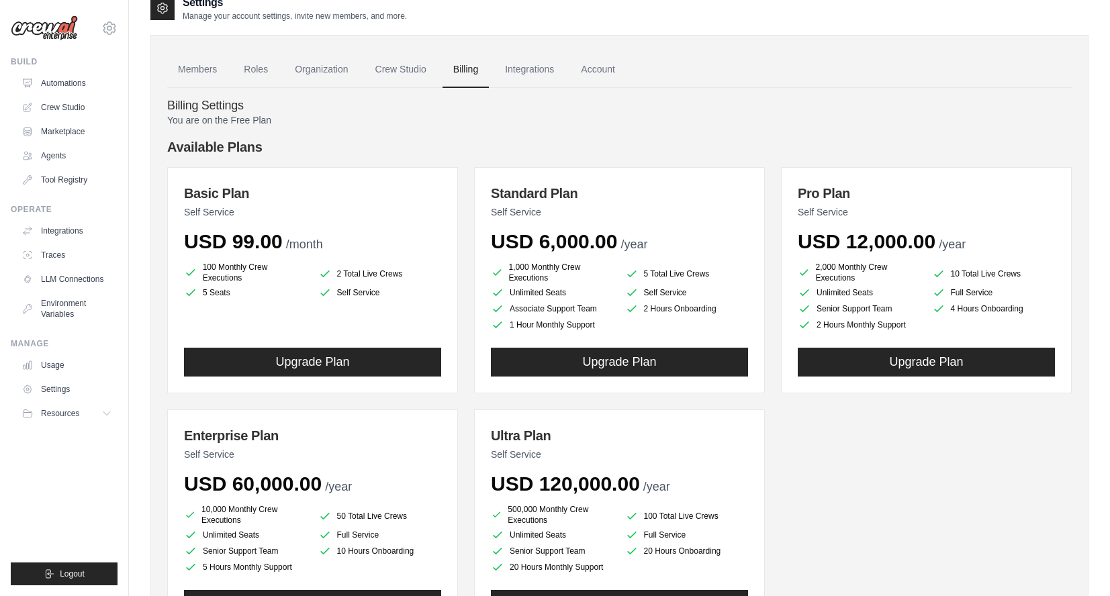
scroll to position [17, 0]
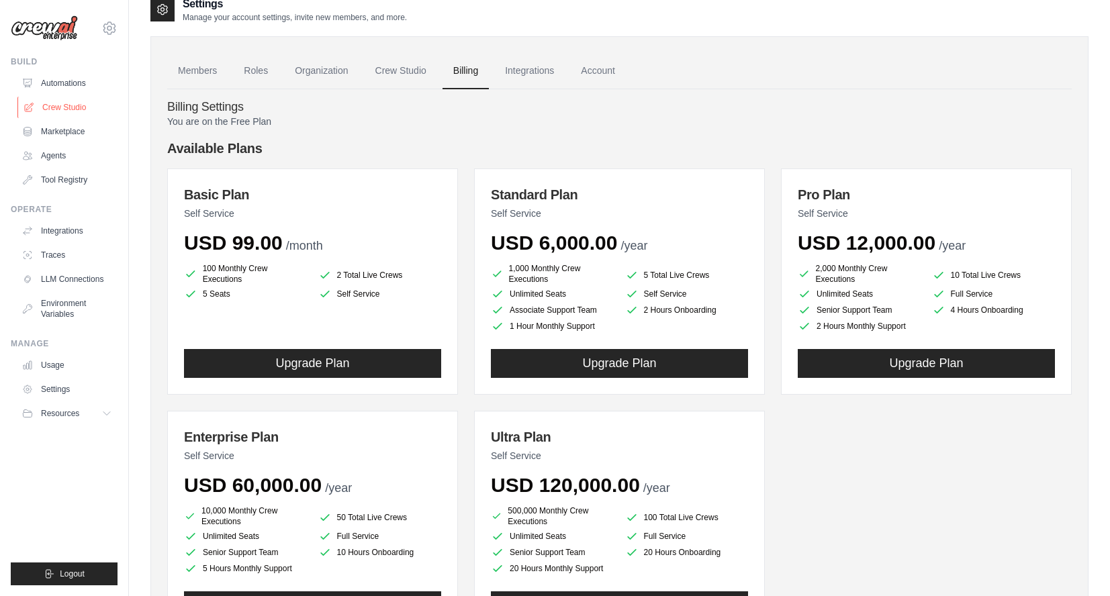
click at [85, 106] on link "Crew Studio" at bounding box center [67, 107] width 101 height 21
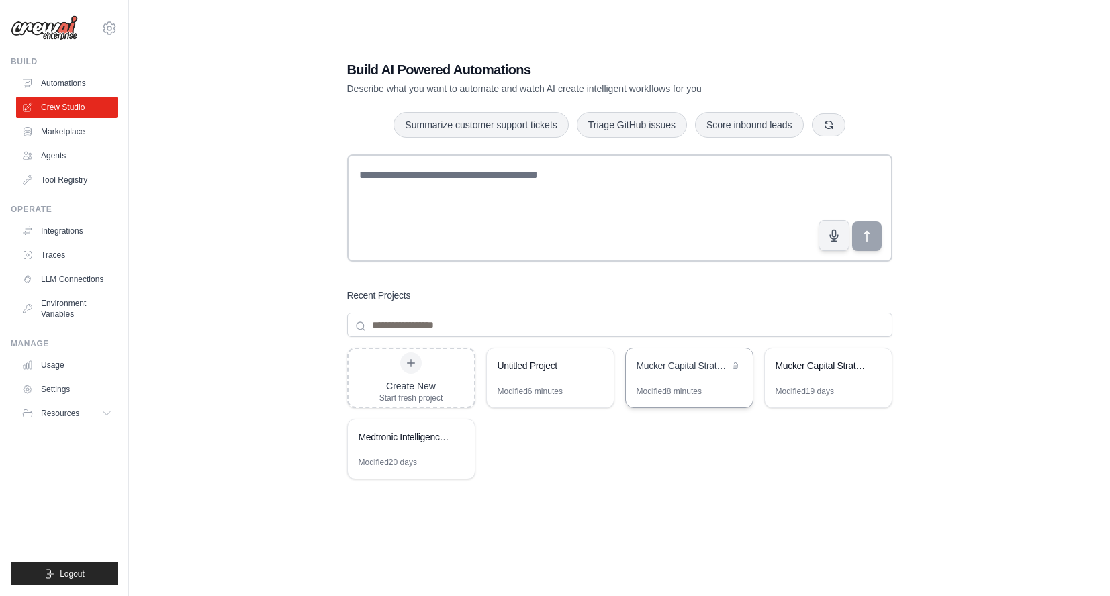
click at [667, 369] on div "Mucker Capital Strategic Outreach Analysis" at bounding box center [682, 365] width 92 height 13
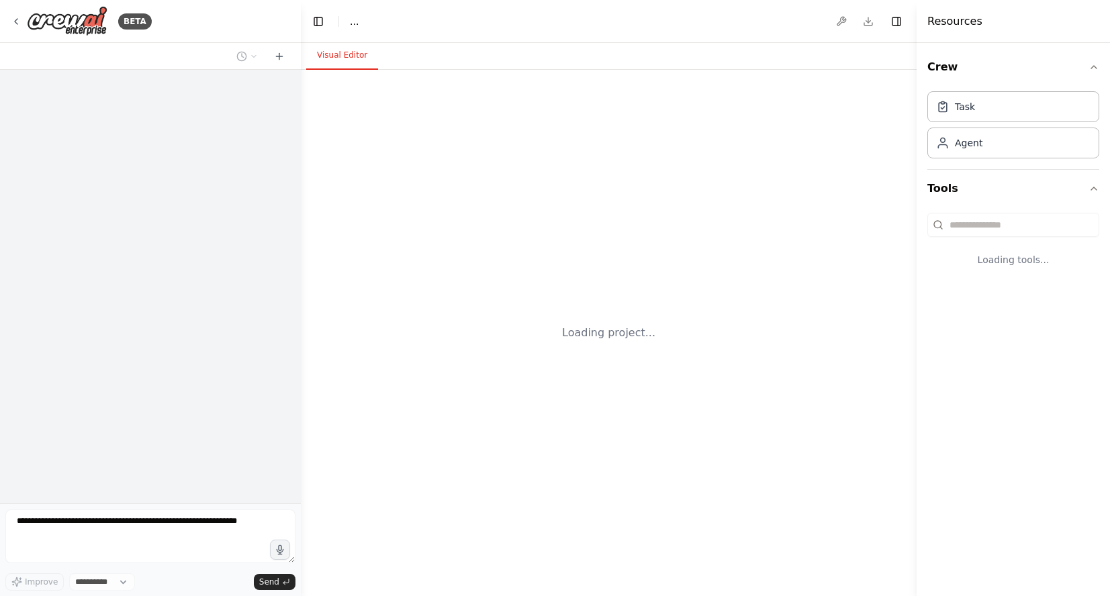
select select "****"
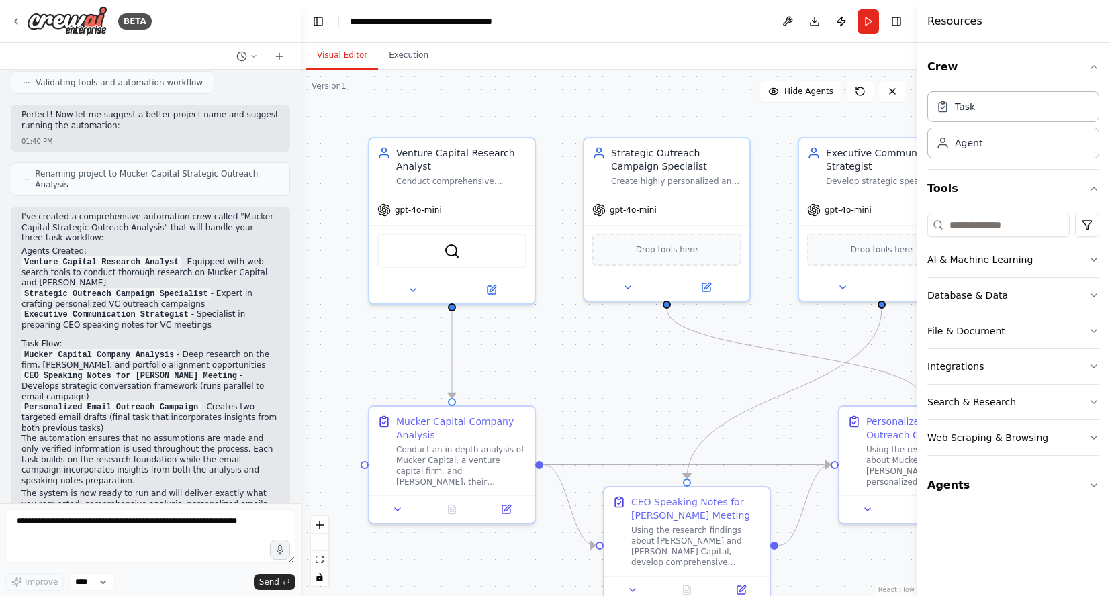
scroll to position [1551, 0]
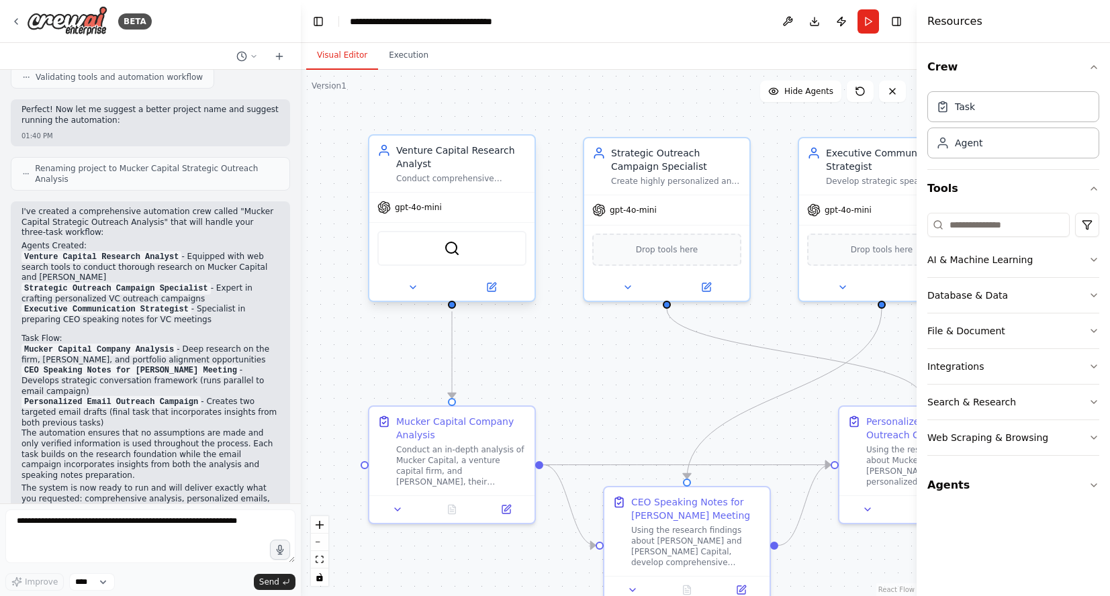
click at [513, 171] on div "Venture Capital Research Analyst Conduct comprehensive analysis of venture capi…" at bounding box center [461, 164] width 130 height 40
click at [434, 214] on div "gpt-4o-mini" at bounding box center [451, 208] width 165 height 30
click at [19, 18] on icon at bounding box center [16, 21] width 11 height 11
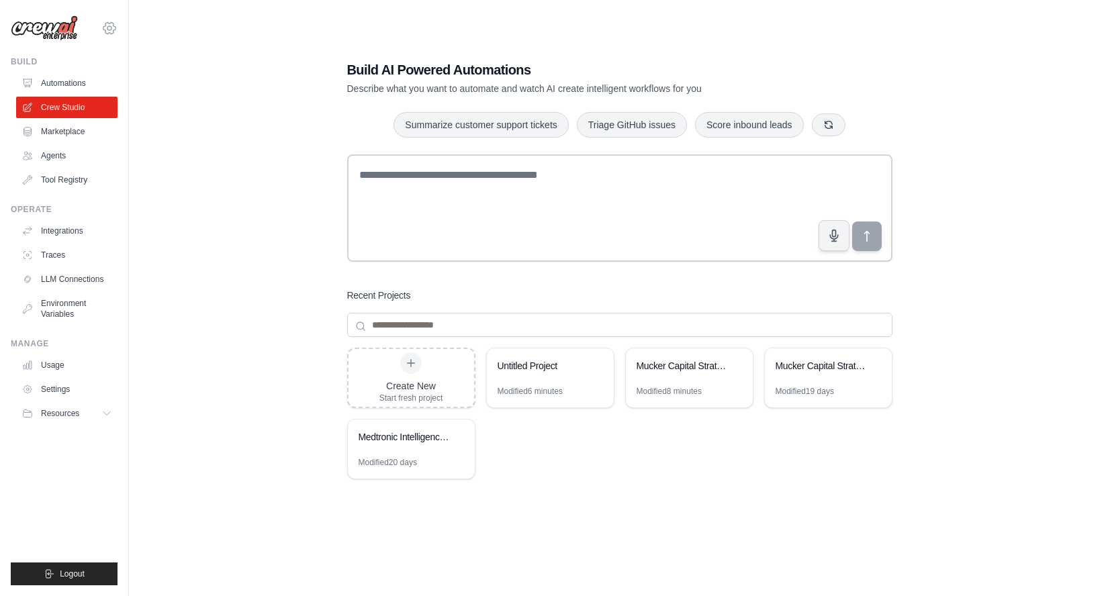
click at [113, 23] on icon at bounding box center [109, 27] width 12 height 11
click at [190, 218] on div "Build AI Powered Automations Describe what you want to automate and watch AI cr…" at bounding box center [619, 311] width 938 height 596
click at [50, 391] on link "Settings" at bounding box center [67, 389] width 101 height 21
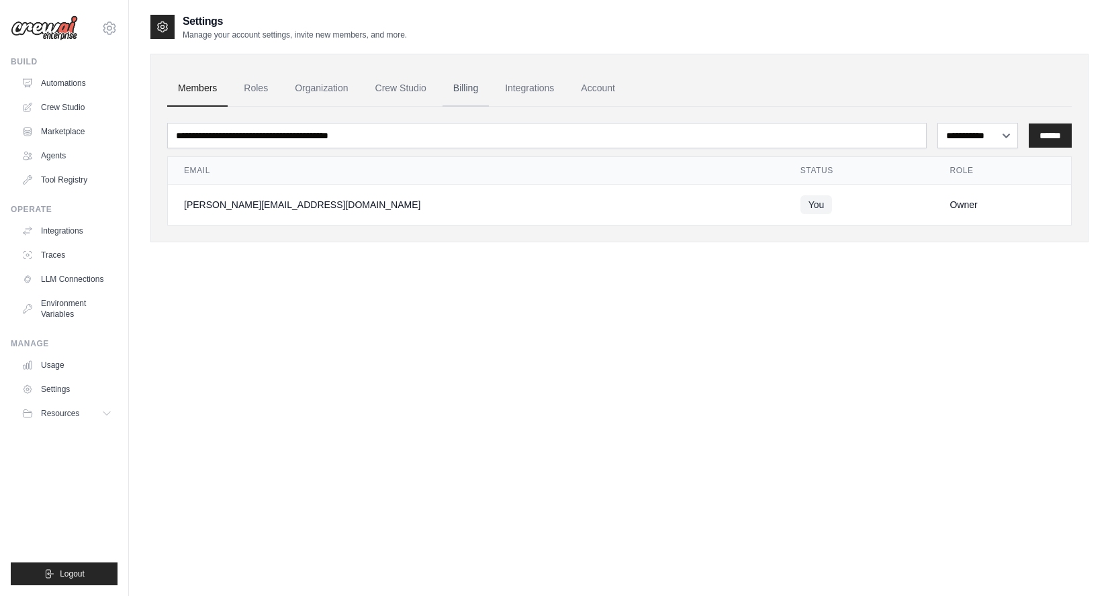
click at [473, 89] on link "Billing" at bounding box center [465, 88] width 46 height 36
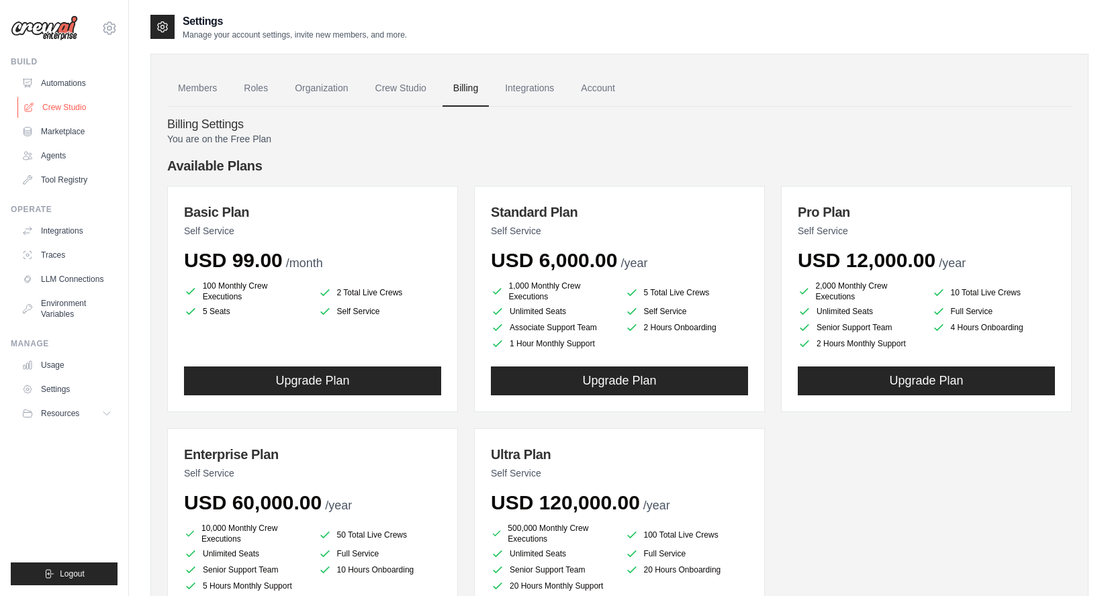
click at [83, 111] on link "Crew Studio" at bounding box center [67, 107] width 101 height 21
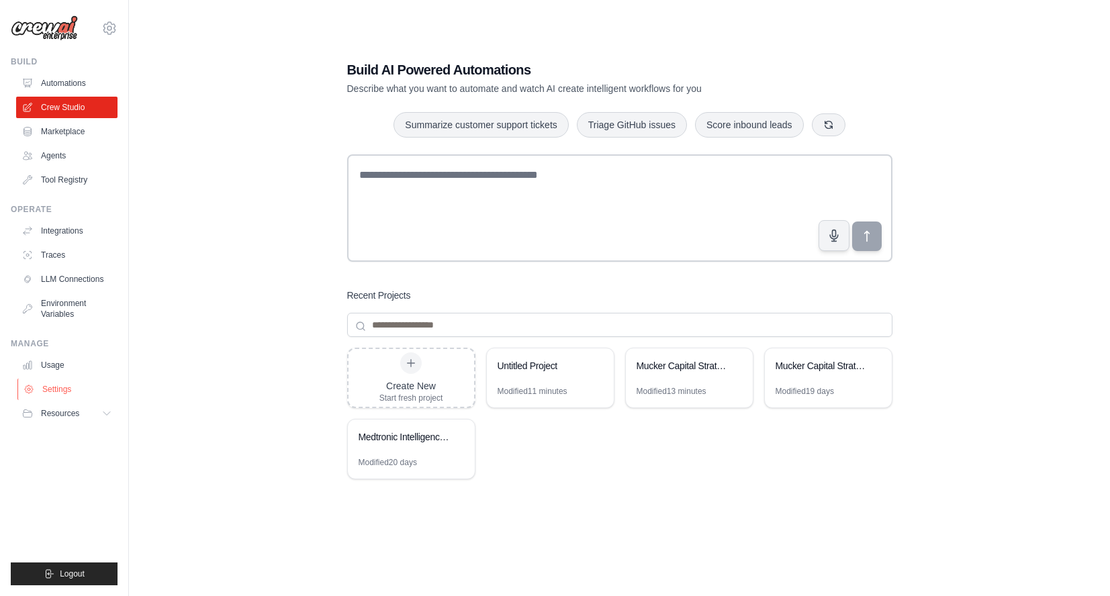
click at [60, 387] on link "Settings" at bounding box center [67, 389] width 101 height 21
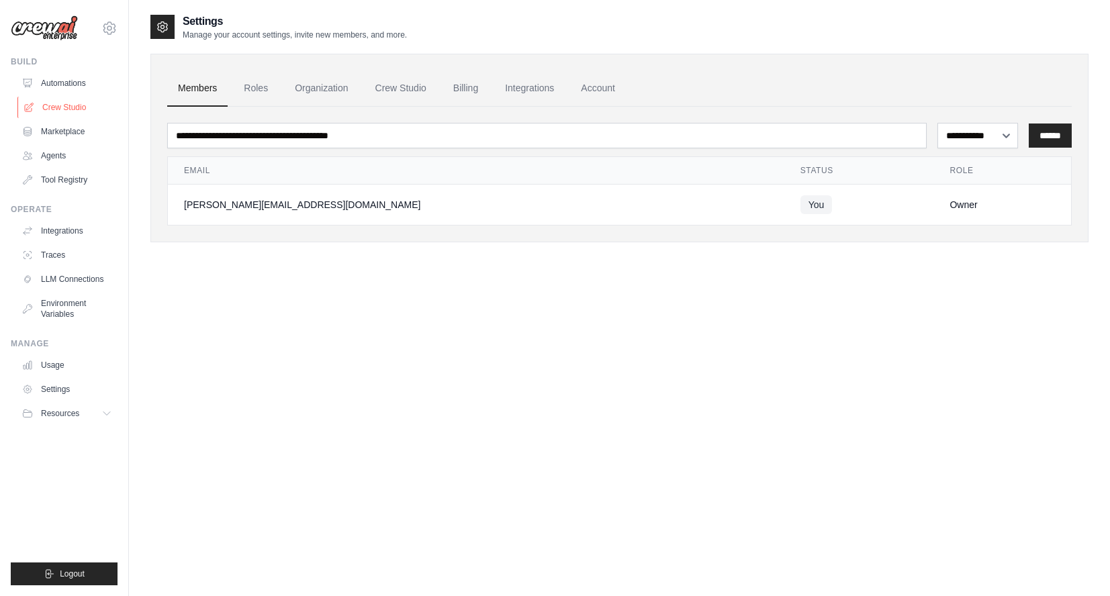
click at [48, 110] on link "Crew Studio" at bounding box center [67, 107] width 101 height 21
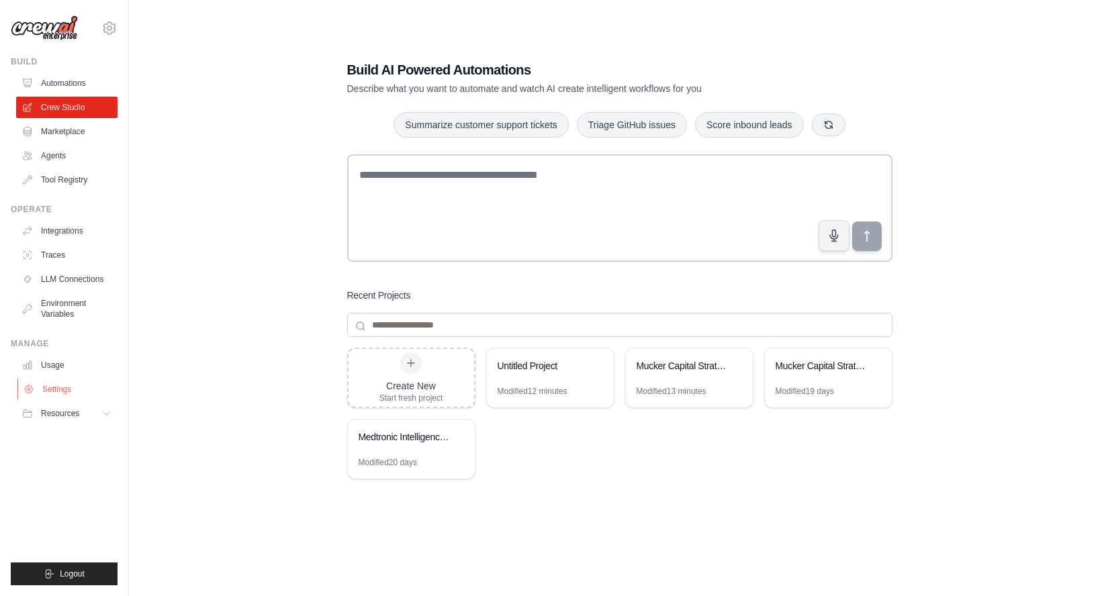
click at [57, 386] on link "Settings" at bounding box center [67, 389] width 101 height 21
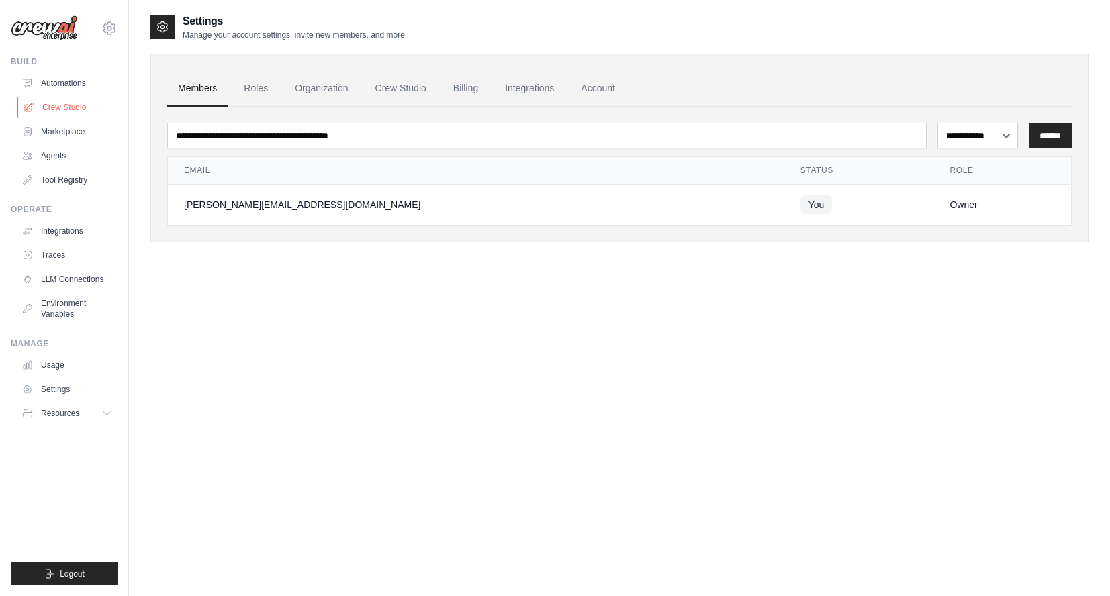
click at [68, 116] on link "Crew Studio" at bounding box center [67, 107] width 101 height 21
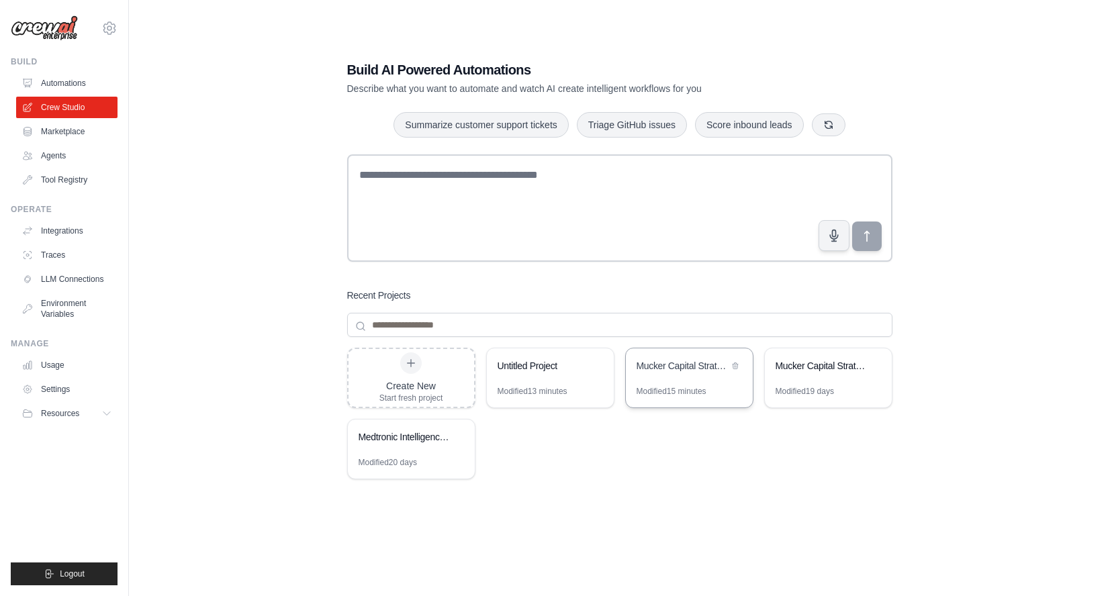
click at [673, 371] on div "Mucker Capital Strategic Outreach Analysis" at bounding box center [682, 365] width 92 height 13
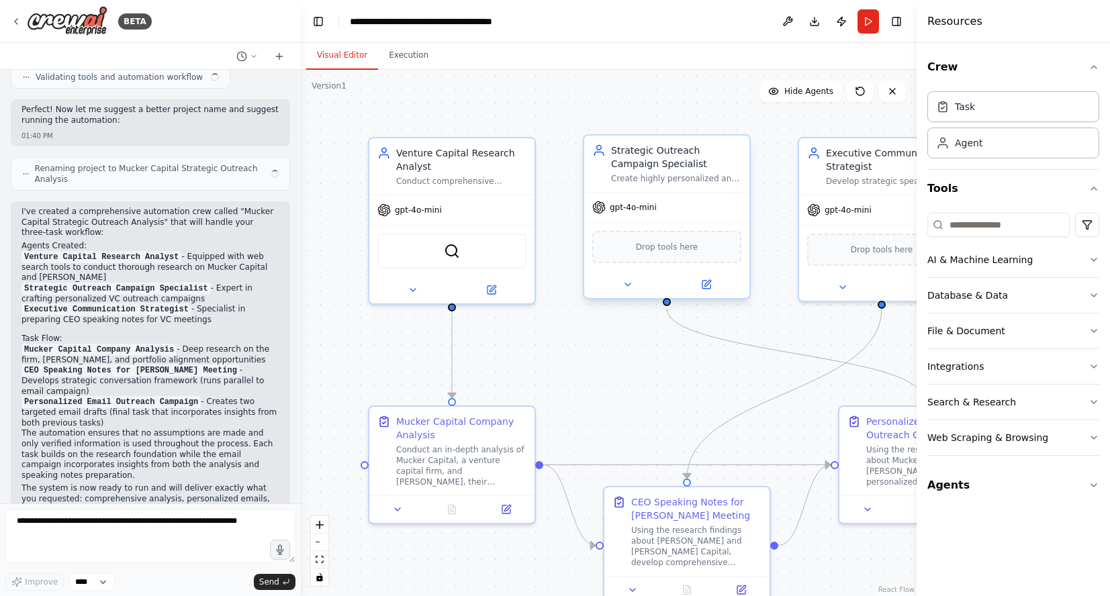
click at [624, 176] on div "Create highly personalized and compelling outreach campaigns for venture capita…" at bounding box center [676, 178] width 130 height 11
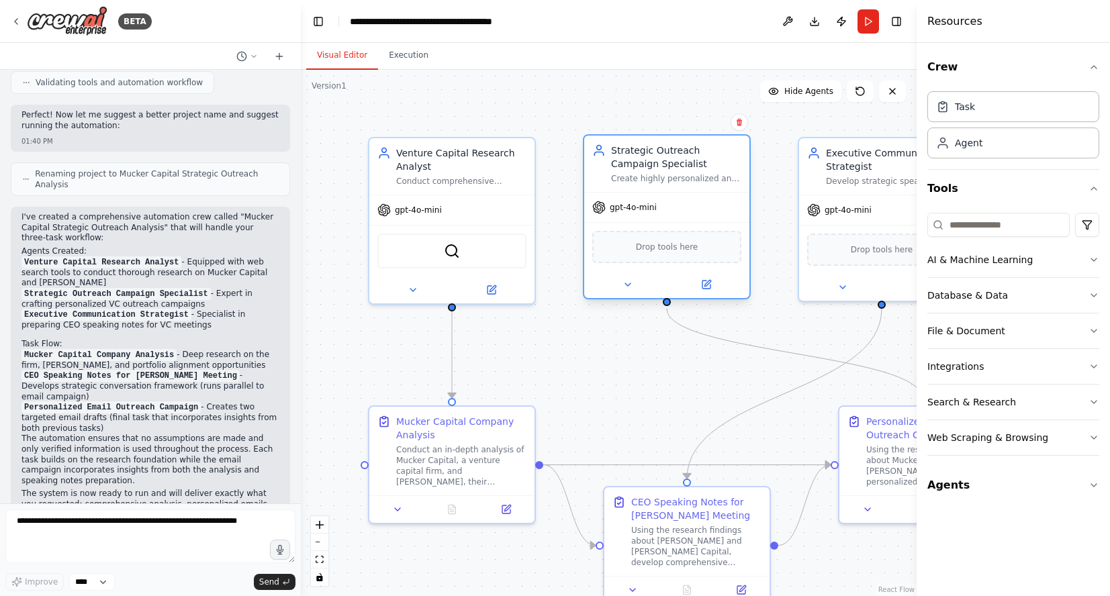
scroll to position [1551, 0]
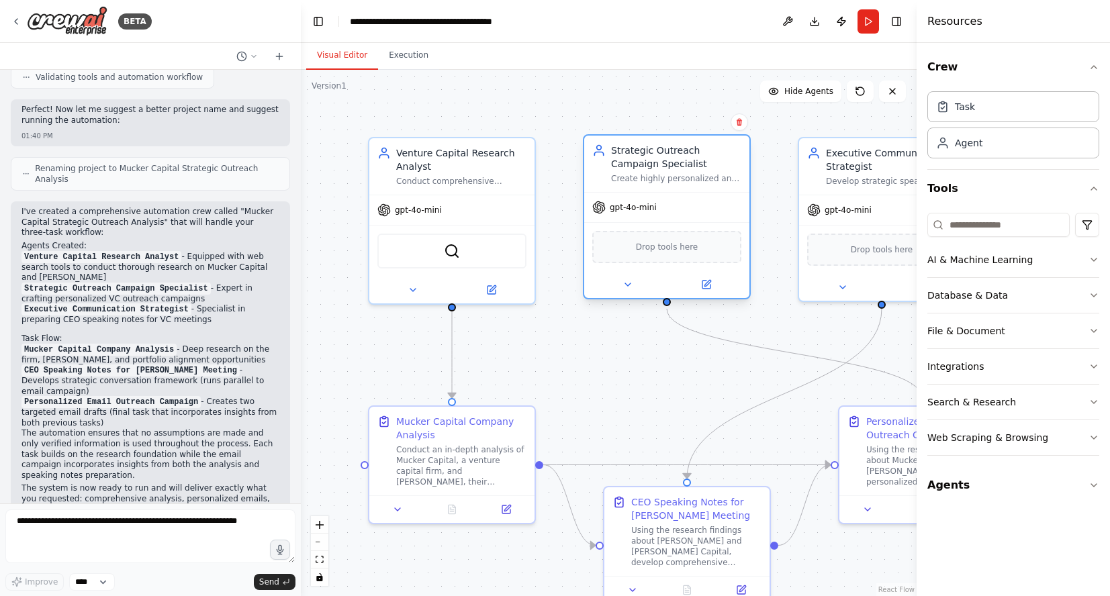
click at [626, 295] on div at bounding box center [666, 284] width 165 height 27
click at [628, 280] on icon at bounding box center [627, 284] width 11 height 11
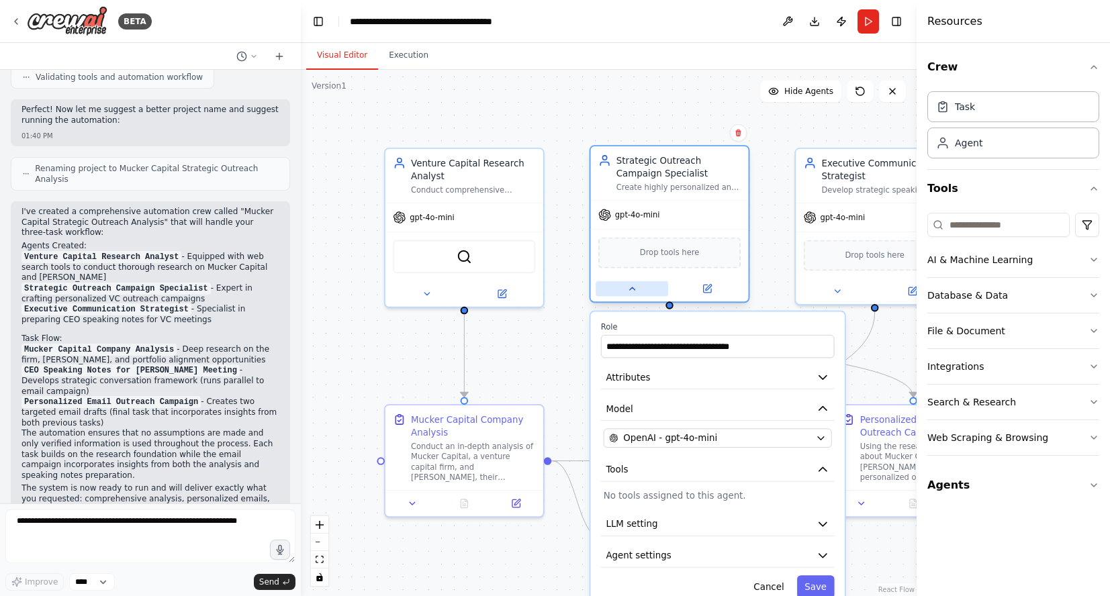
click at [629, 285] on icon at bounding box center [631, 288] width 10 height 10
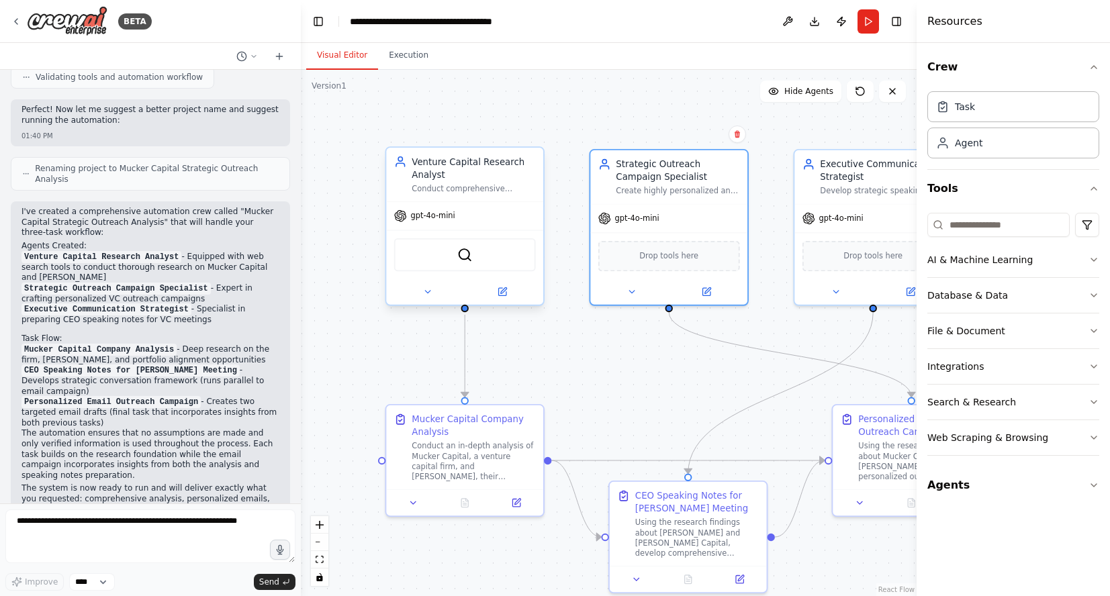
click at [497, 183] on div "Conduct comprehensive analysis of venture capital firms, focusing on investment…" at bounding box center [473, 188] width 124 height 10
click at [430, 297] on icon at bounding box center [427, 292] width 10 height 10
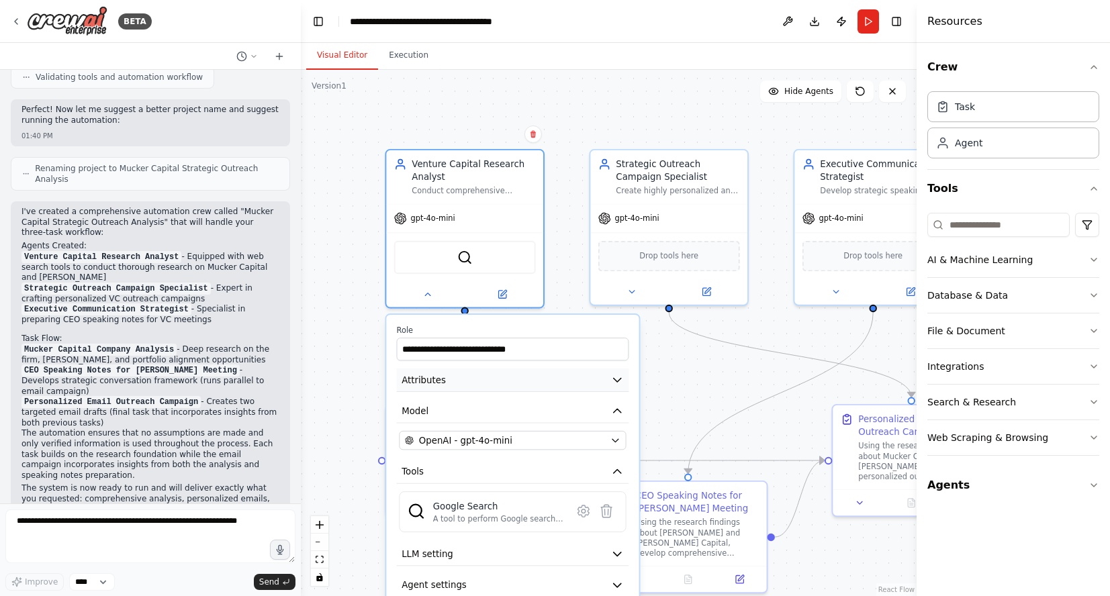
click at [615, 382] on icon "button" at bounding box center [617, 379] width 13 height 13
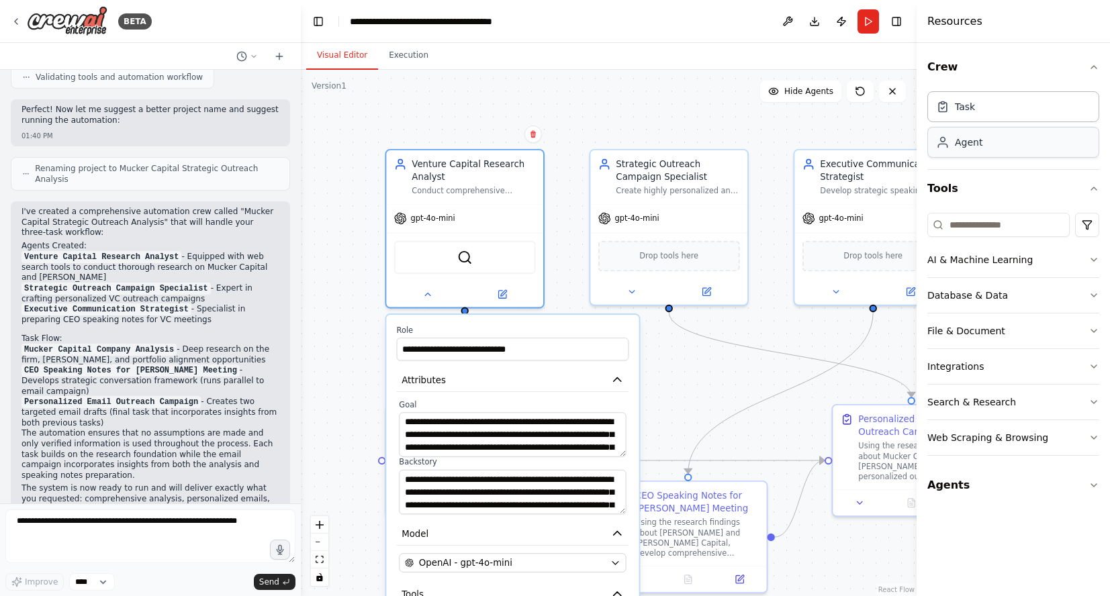
click at [957, 142] on div "Agent" at bounding box center [969, 142] width 28 height 13
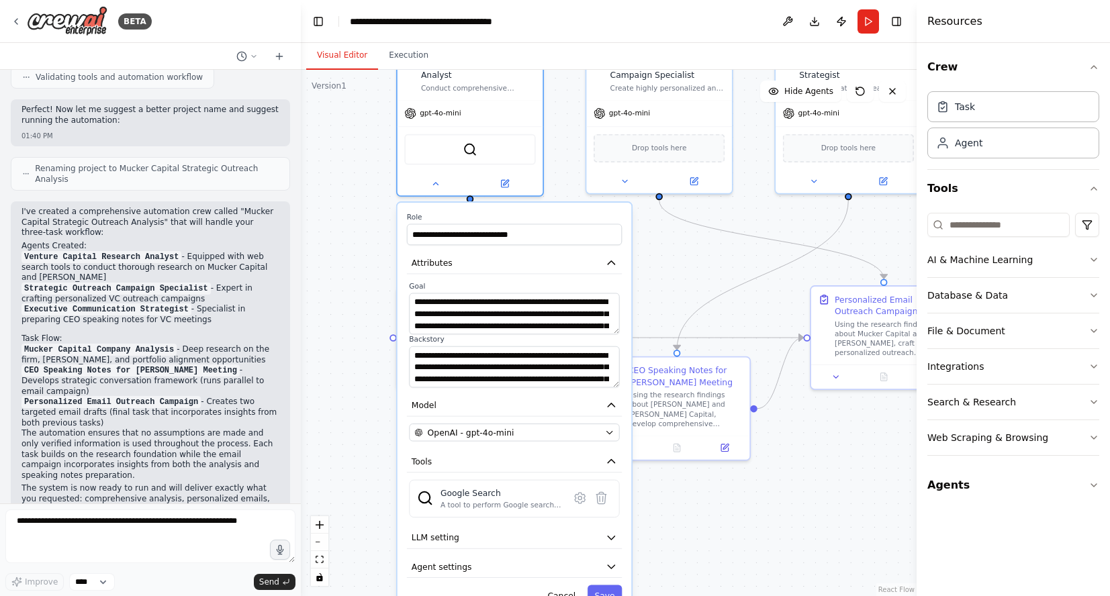
drag, startPoint x: 370, startPoint y: 383, endPoint x: 371, endPoint y: 255, distance: 128.2
click at [371, 255] on div ".deletable-edge-delete-btn { width: 20px; height: 20px; border: 0px solid #ffff…" at bounding box center [609, 333] width 616 height 526
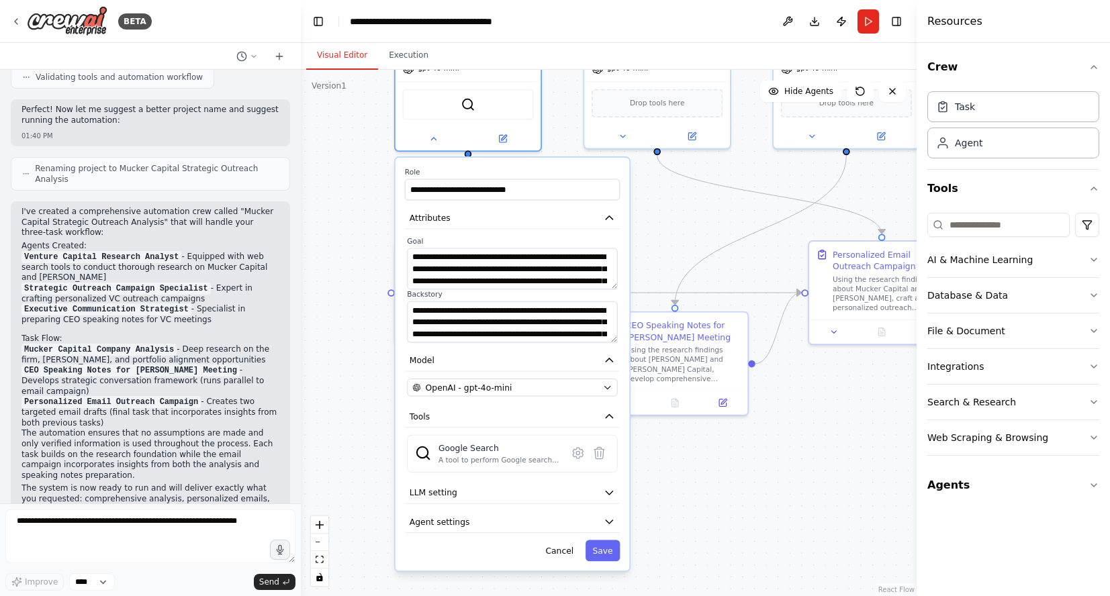
drag, startPoint x: 369, startPoint y: 412, endPoint x: 367, endPoint y: 367, distance: 45.0
click at [367, 367] on div ".deletable-edge-delete-btn { width: 20px; height: 20px; border: 0px solid #ffff…" at bounding box center [609, 333] width 616 height 526
click at [371, 215] on div ".deletable-edge-delete-btn { width: 20px; height: 20px; border: 0px solid #ffff…" at bounding box center [609, 333] width 616 height 526
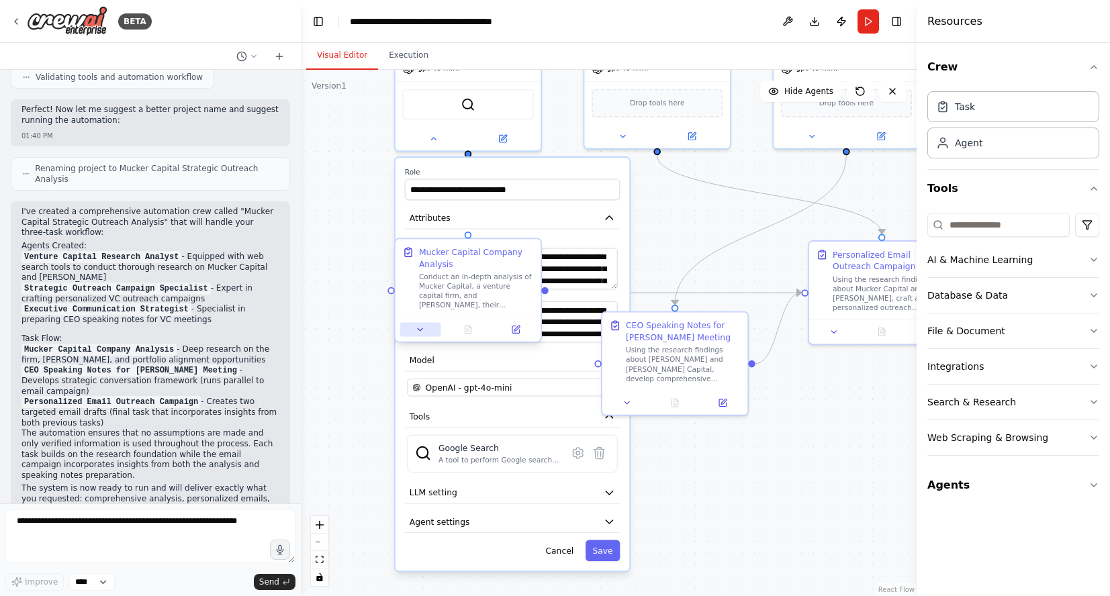
click at [433, 329] on button at bounding box center [420, 329] width 40 height 14
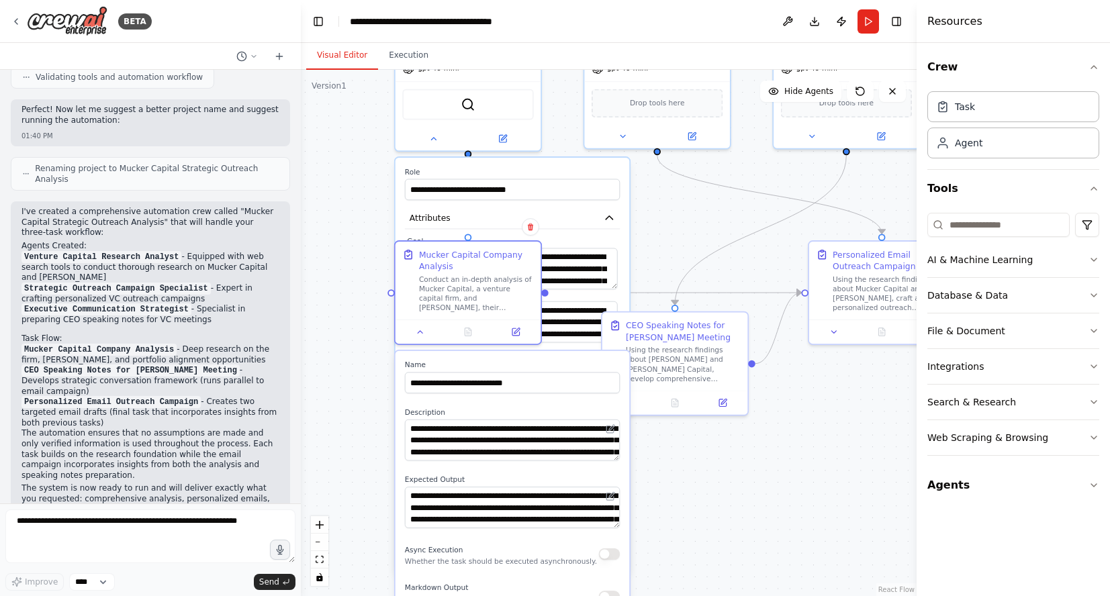
click at [356, 235] on div ".deletable-edge-delete-btn { width: 20px; height: 20px; border: 0px solid #ffff…" at bounding box center [609, 333] width 616 height 526
click at [687, 204] on div ".deletable-edge-delete-btn { width: 20px; height: 20px; border: 0px solid #ffff…" at bounding box center [609, 333] width 616 height 526
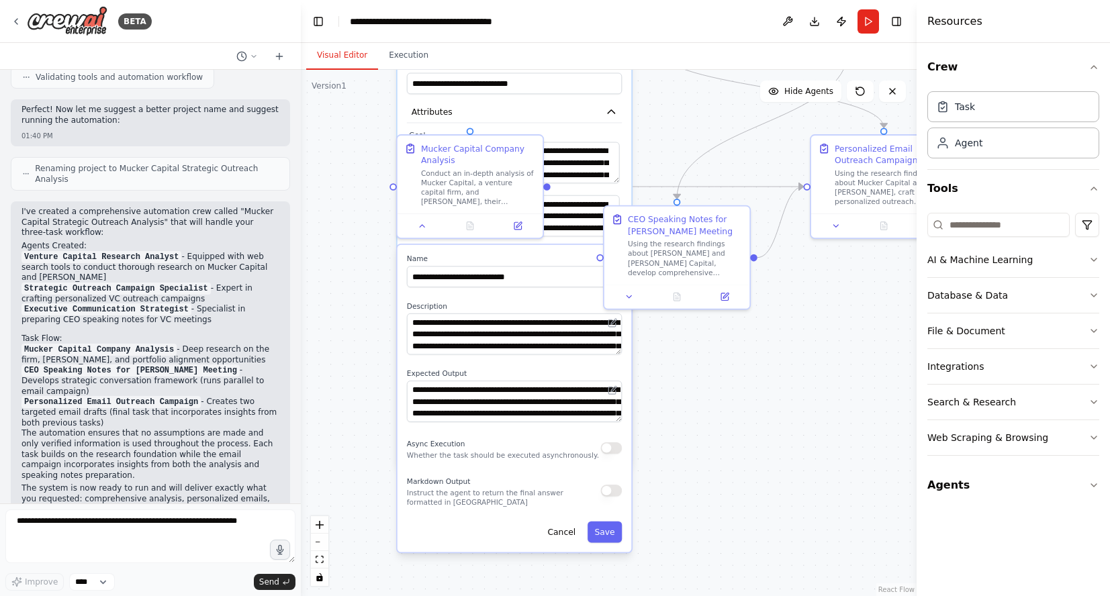
drag, startPoint x: 350, startPoint y: 451, endPoint x: 352, endPoint y: 345, distance: 106.1
click at [352, 345] on div ".deletable-edge-delete-btn { width: 20px; height: 20px; border: 0px solid #ffff…" at bounding box center [609, 333] width 616 height 526
click at [561, 531] on button "Cancel" at bounding box center [561, 532] width 42 height 21
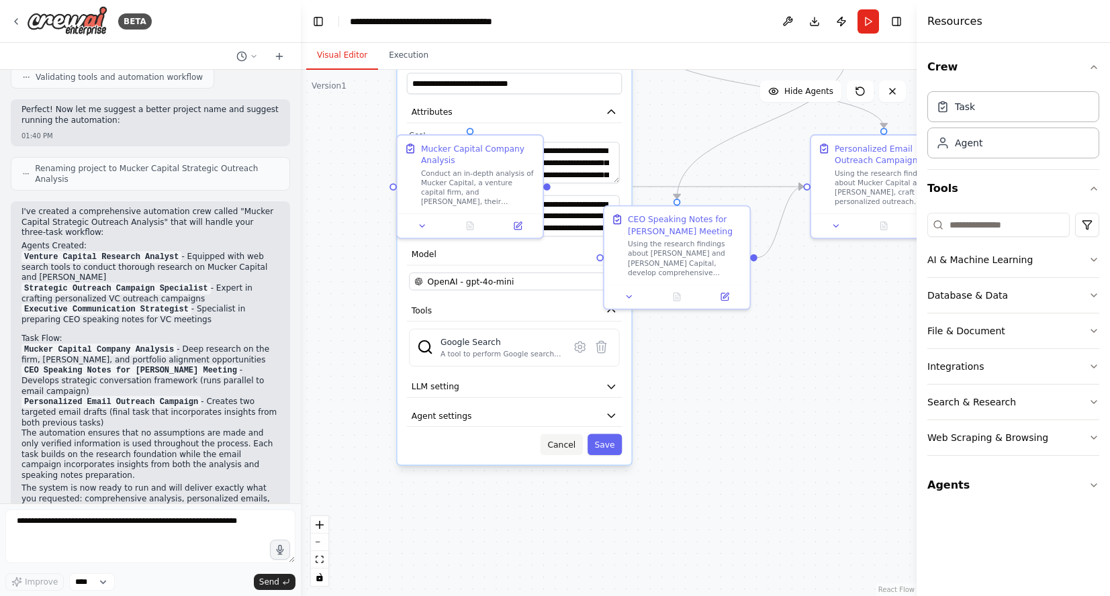
click at [567, 447] on button "Cancel" at bounding box center [561, 444] width 42 height 21
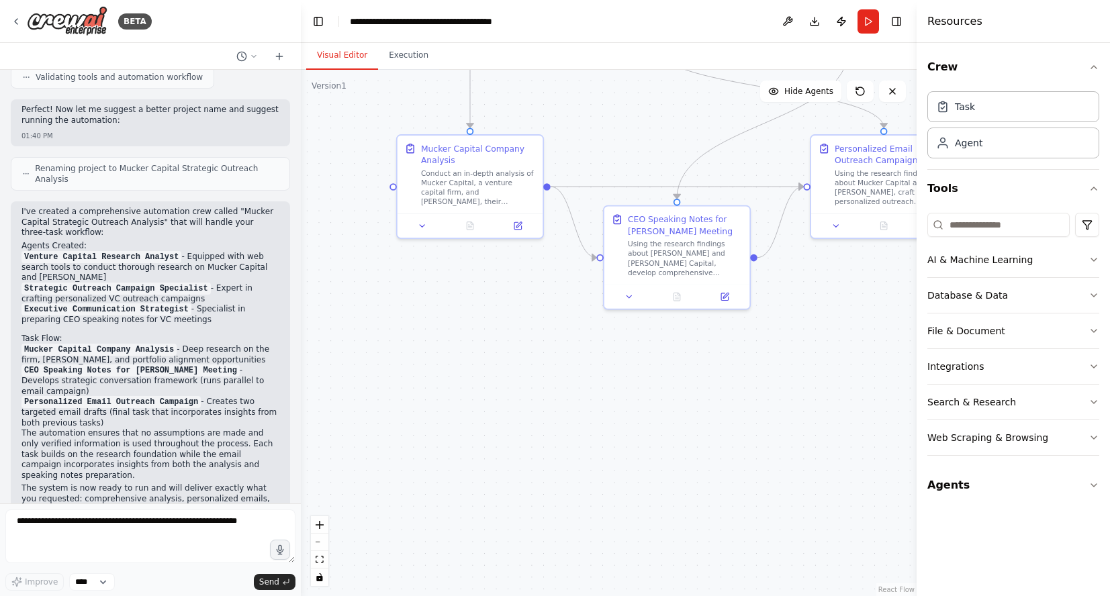
click at [313, 303] on div ".deletable-edge-delete-btn { width: 20px; height: 20px; border: 0px solid #ffff…" at bounding box center [609, 333] width 616 height 526
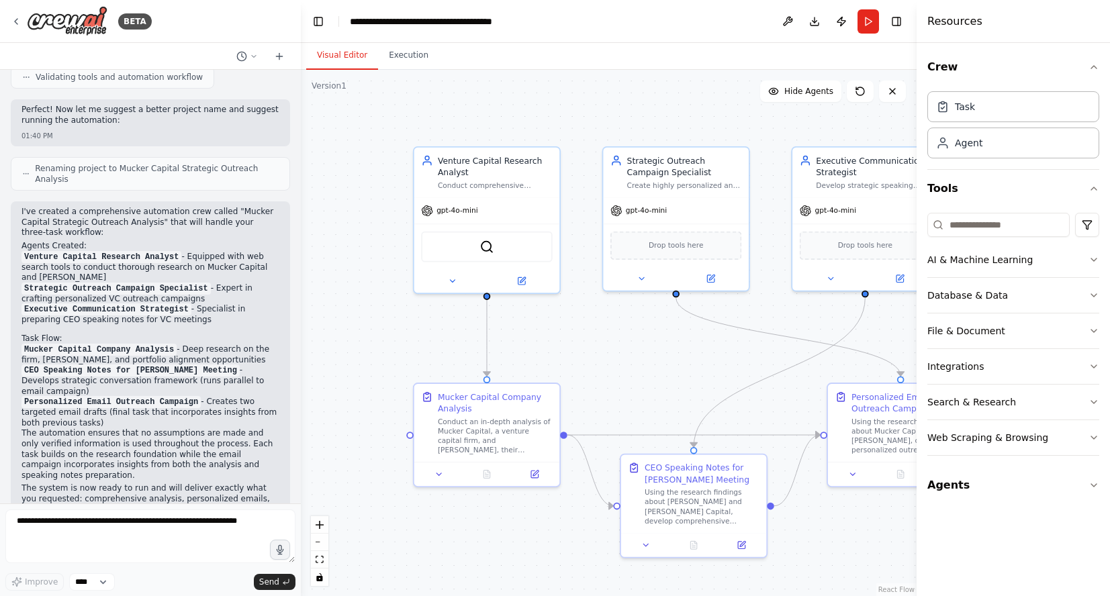
drag, startPoint x: 362, startPoint y: 331, endPoint x: 379, endPoint y: 579, distance: 248.9
click at [379, 579] on div ".deletable-edge-delete-btn { width: 20px; height: 20px; border: 0px solid #ffff…" at bounding box center [609, 333] width 616 height 526
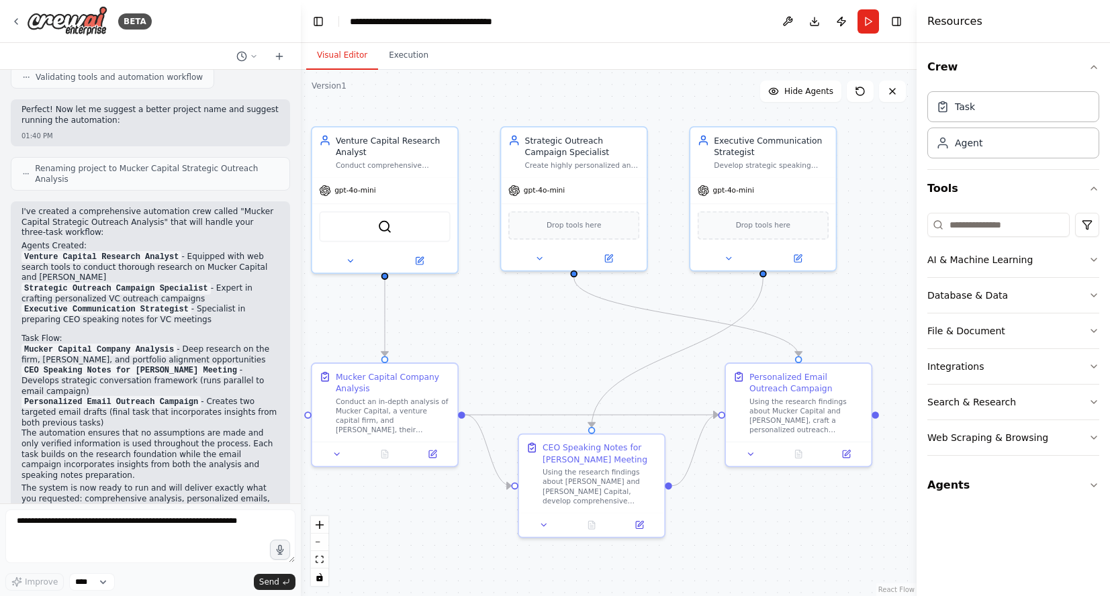
drag, startPoint x: 681, startPoint y: 371, endPoint x: 579, endPoint y: 351, distance: 104.0
click at [579, 351] on div ".deletable-edge-delete-btn { width: 20px; height: 20px; border: 0px solid #ffff…" at bounding box center [609, 333] width 616 height 526
click at [344, 252] on button at bounding box center [350, 259] width 66 height 14
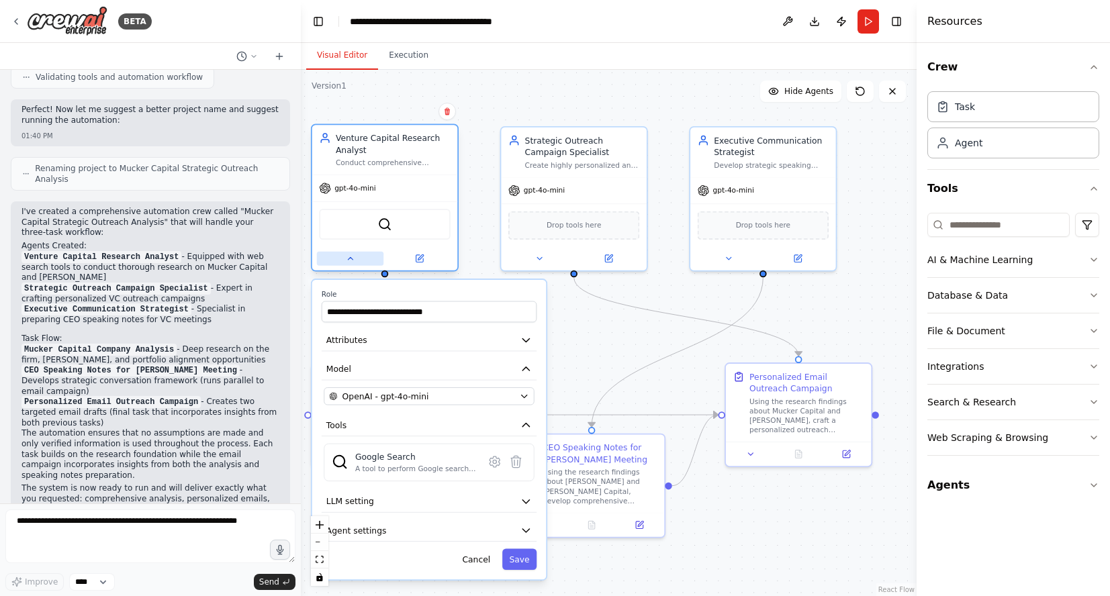
click at [348, 260] on icon at bounding box center [349, 258] width 9 height 9
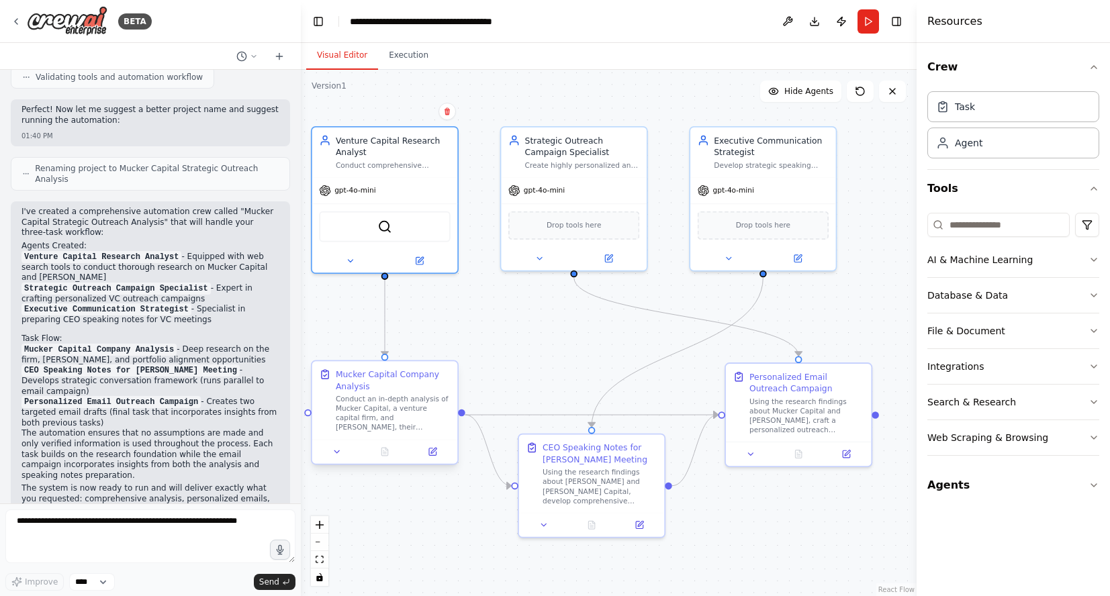
click at [447, 373] on div "Mucker Capital Company Analysis" at bounding box center [393, 380] width 115 height 23
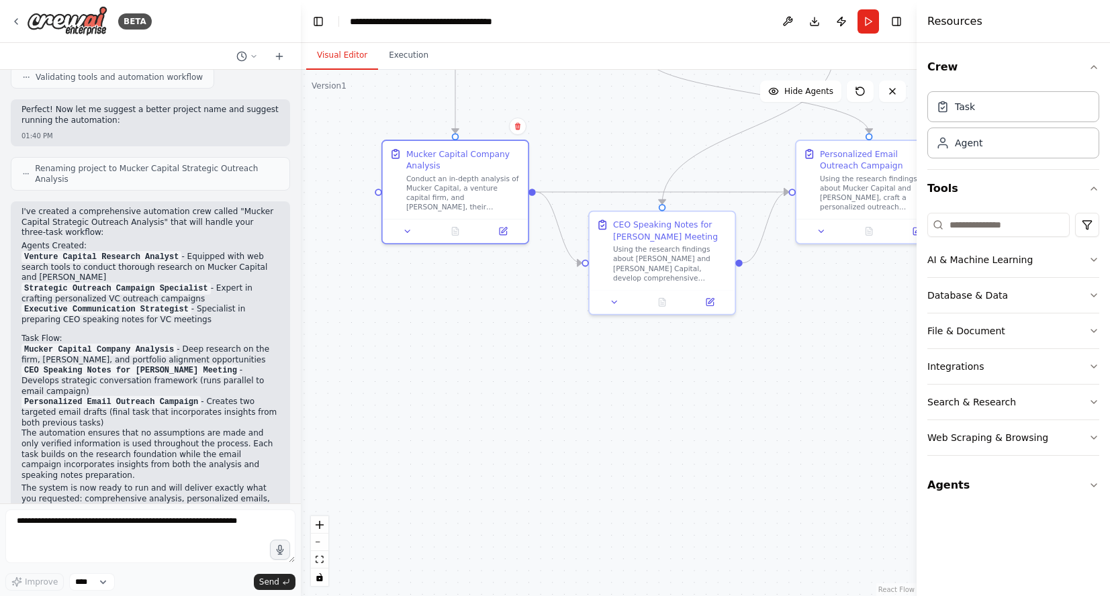
drag, startPoint x: 509, startPoint y: 354, endPoint x: 580, endPoint y: 131, distance: 233.7
click at [580, 131] on div ".deletable-edge-delete-btn { width: 20px; height: 20px; border: 0px solid #ffff…" at bounding box center [609, 333] width 616 height 526
click at [411, 240] on div at bounding box center [456, 229] width 146 height 24
click at [409, 230] on icon at bounding box center [407, 228] width 9 height 9
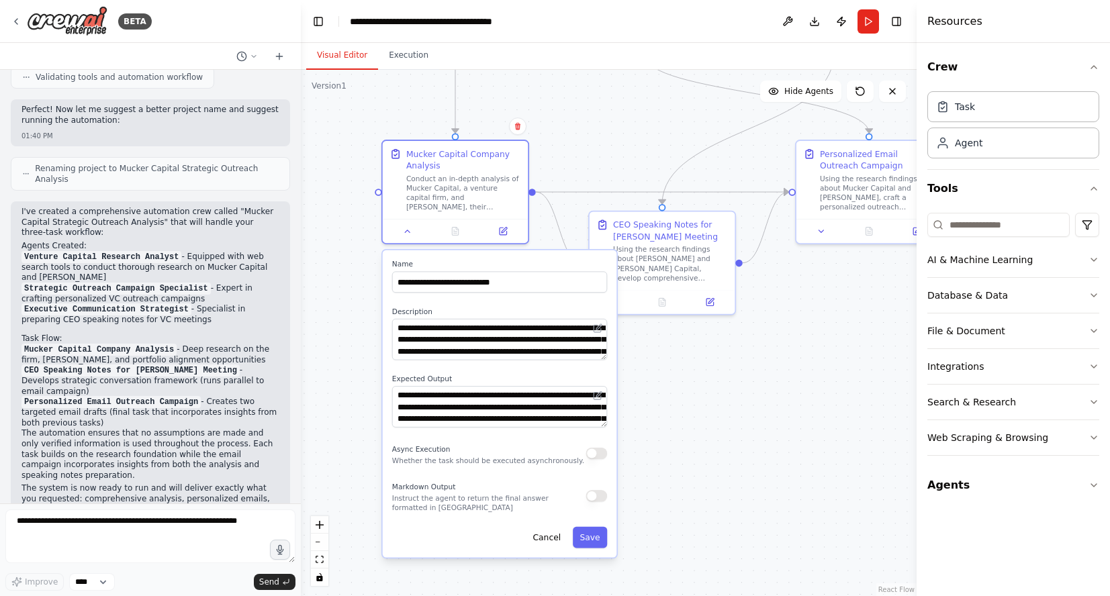
click at [673, 360] on div ".deletable-edge-delete-btn { width: 20px; height: 20px; border: 0px solid #ffff…" at bounding box center [609, 333] width 616 height 526
click at [545, 540] on button "Cancel" at bounding box center [547, 537] width 42 height 21
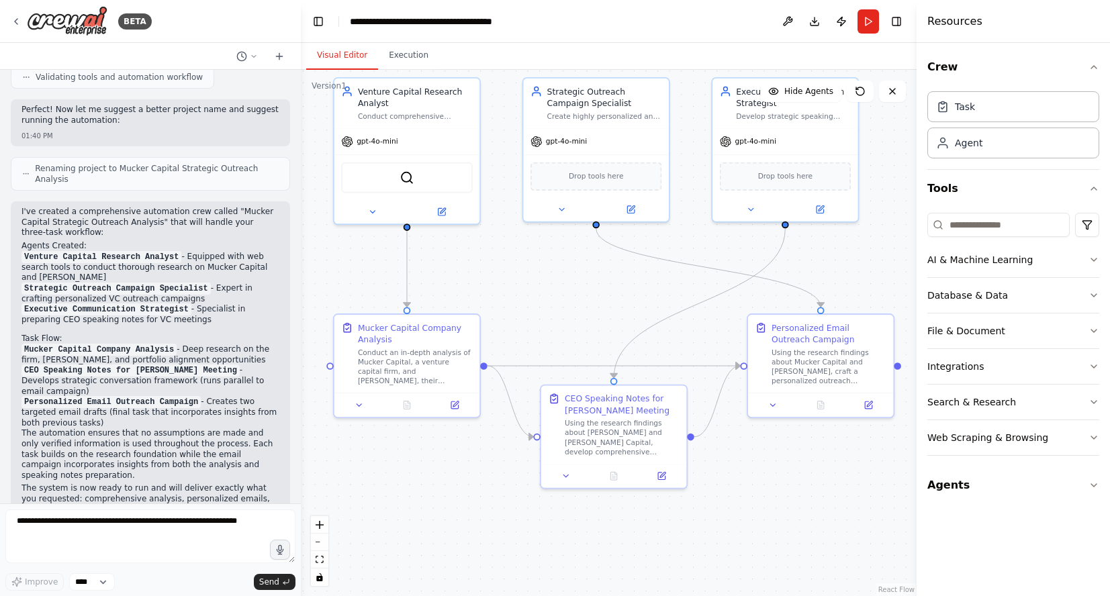
drag, startPoint x: 732, startPoint y: 383, endPoint x: 684, endPoint y: 556, distance: 180.4
click at [684, 556] on div ".deletable-edge-delete-btn { width: 20px; height: 20px; border: 0px solid #ffff…" at bounding box center [609, 333] width 616 height 526
click at [357, 407] on button at bounding box center [359, 402] width 40 height 14
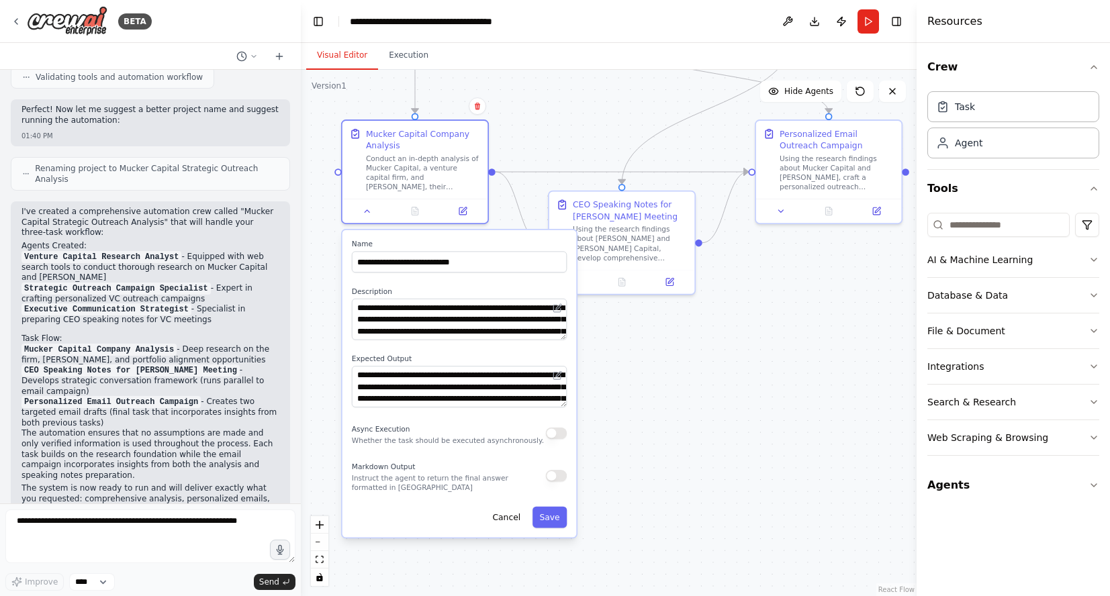
drag, startPoint x: 638, startPoint y: 559, endPoint x: 646, endPoint y: 365, distance: 194.2
click at [646, 365] on div ".deletable-edge-delete-btn { width: 20px; height: 20px; border: 0px solid #ffff…" at bounding box center [609, 333] width 616 height 526
drag, startPoint x: 487, startPoint y: 263, endPoint x: 373, endPoint y: 256, distance: 115.0
click at [373, 256] on input "**********" at bounding box center [459, 261] width 215 height 21
drag, startPoint x: 540, startPoint y: 332, endPoint x: 341, endPoint y: 295, distance: 202.2
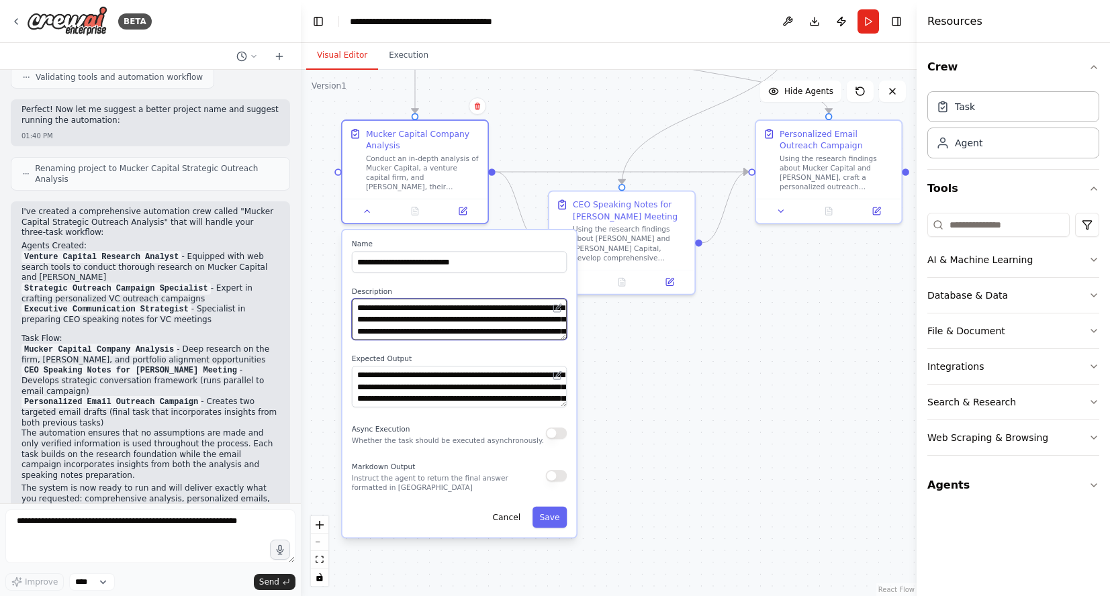
click at [341, 295] on div "**********" at bounding box center [459, 383] width 236 height 309
drag, startPoint x: 543, startPoint y: 399, endPoint x: 338, endPoint y: 355, distance: 210.1
click at [338, 355] on div ".deletable-edge-delete-btn { width: 20px; height: 20px; border: 0px solid #ffff…" at bounding box center [609, 333] width 616 height 526
click at [664, 383] on div ".deletable-edge-delete-btn { width: 20px; height: 20px; border: 0px solid #ffff…" at bounding box center [609, 333] width 616 height 526
click at [511, 514] on button "Cancel" at bounding box center [506, 517] width 42 height 21
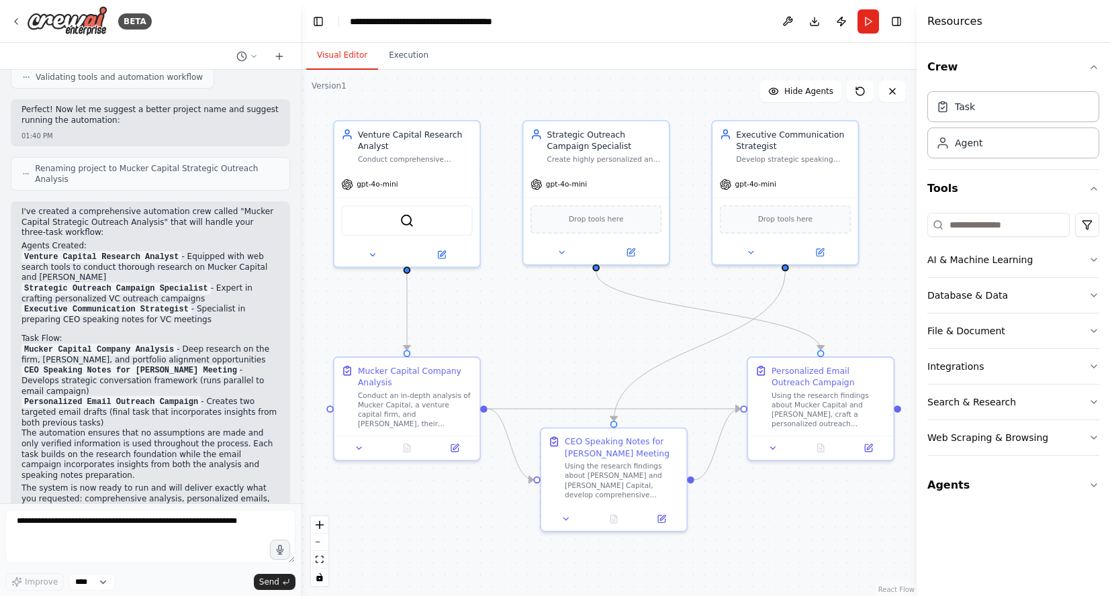
drag, startPoint x: 712, startPoint y: 344, endPoint x: 704, endPoint y: 581, distance: 237.1
click at [704, 581] on div ".deletable-edge-delete-btn { width: 20px; height: 20px; border: 0px solid #ffff…" at bounding box center [609, 333] width 616 height 526
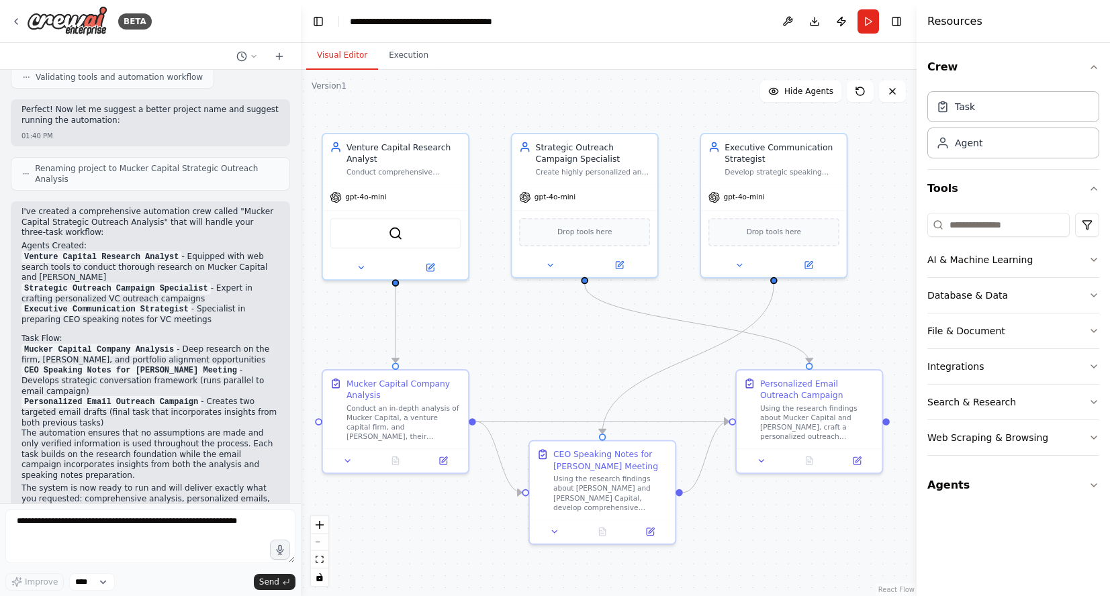
drag, startPoint x: 593, startPoint y: 358, endPoint x: 581, endPoint y: 371, distance: 17.1
click at [581, 371] on div ".deletable-edge-delete-btn { width: 20px; height: 20px; border: 0px solid #ffff…" at bounding box center [609, 333] width 616 height 526
click at [583, 346] on div ".deletable-edge-delete-btn { width: 20px; height: 20px; border: 0px solid #ffff…" at bounding box center [609, 333] width 616 height 526
click at [364, 267] on icon at bounding box center [360, 264] width 9 height 9
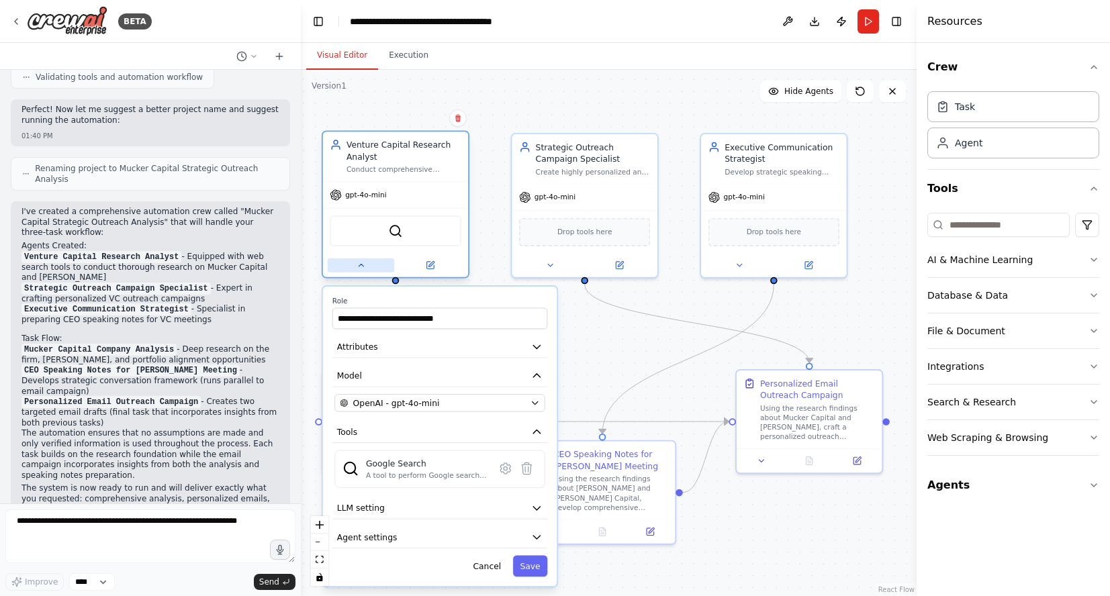
click at [352, 271] on button at bounding box center [361, 265] width 66 height 14
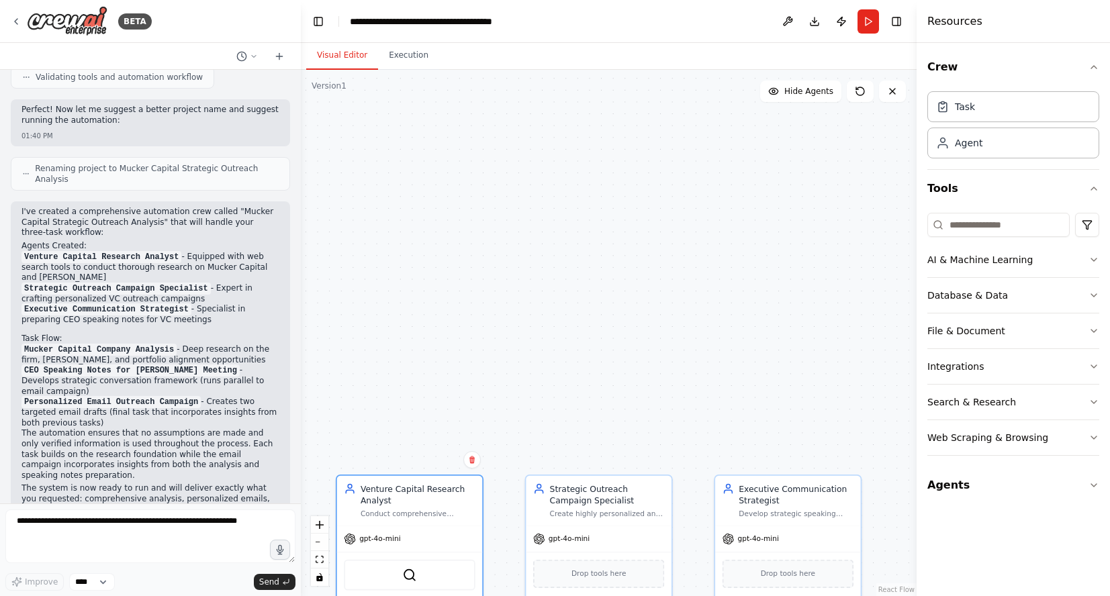
drag, startPoint x: 587, startPoint y: 102, endPoint x: 601, endPoint y: 444, distance: 342.7
click at [601, 445] on div ".deletable-edge-delete-btn { width: 20px; height: 20px; border: 0px solid #ffff…" at bounding box center [609, 333] width 616 height 526
click at [687, 283] on button at bounding box center [681, 287] width 66 height 14
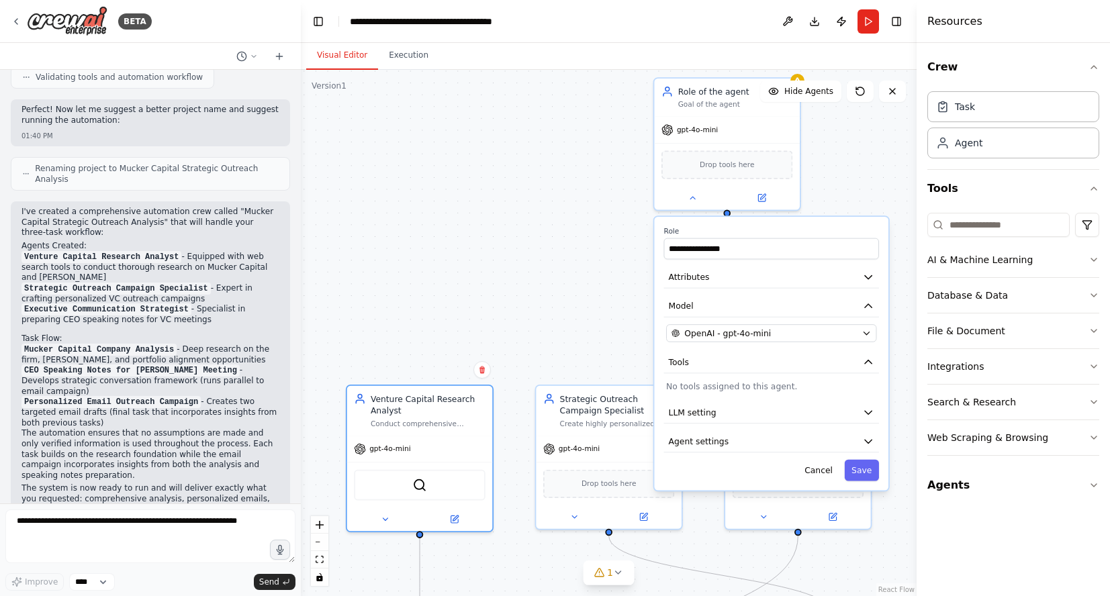
drag, startPoint x: 497, startPoint y: 418, endPoint x: 507, endPoint y: 327, distance: 91.8
click at [507, 327] on div ".deletable-edge-delete-btn { width: 20px; height: 20px; border: 0px solid #ffff…" at bounding box center [609, 333] width 616 height 526
click at [576, 239] on div ".deletable-edge-delete-btn { width: 20px; height: 20px; border: 0px solid #ffff…" at bounding box center [609, 333] width 616 height 526
click at [1080, 324] on button "File & Document" at bounding box center [1013, 330] width 172 height 35
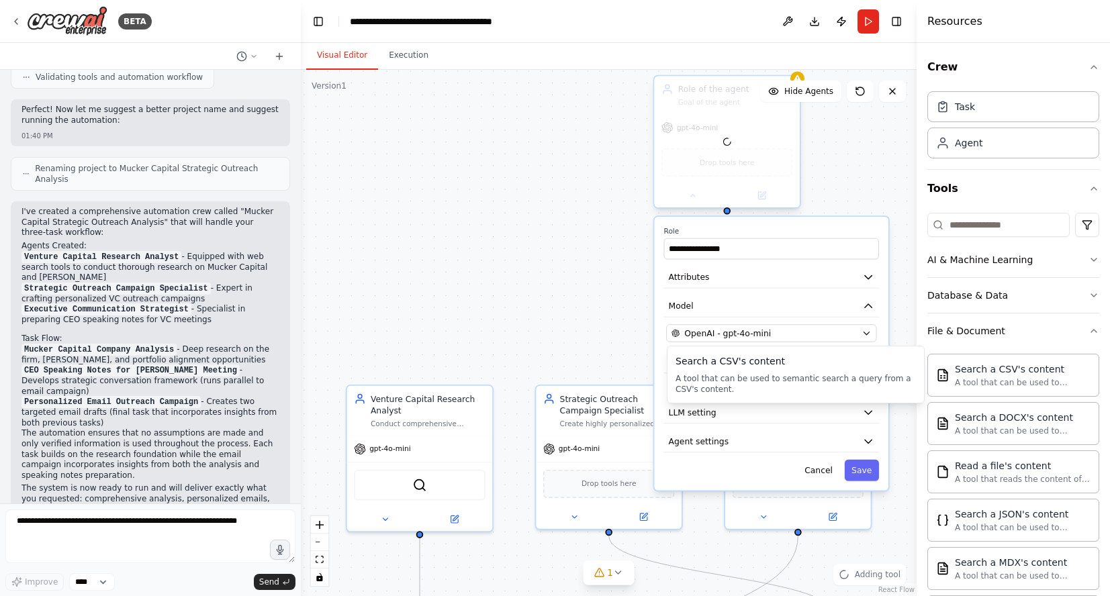
drag, startPoint x: 965, startPoint y: 369, endPoint x: 720, endPoint y: 177, distance: 310.7
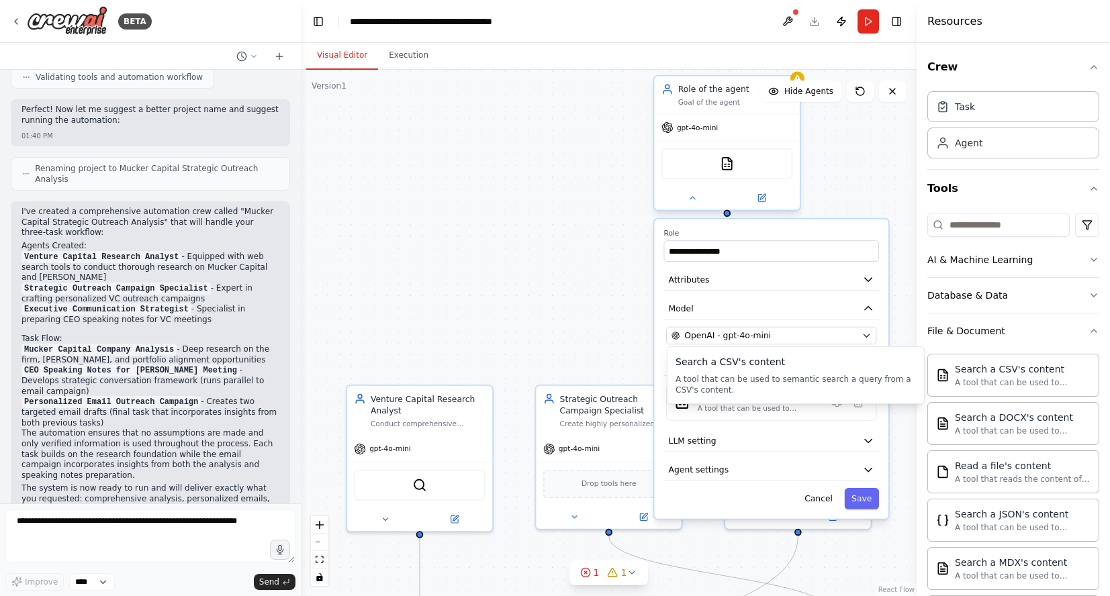
click at [571, 359] on div ".deletable-edge-delete-btn { width: 20px; height: 20px; border: 0px solid #ffff…" at bounding box center [609, 333] width 616 height 526
click at [785, 408] on div "A tool that can be used to semantic search a query from a CSV's content." at bounding box center [757, 407] width 121 height 9
click at [470, 185] on div ".deletable-edge-delete-btn { width: 20px; height: 20px; border: 0px solid #ffff…" at bounding box center [609, 333] width 616 height 526
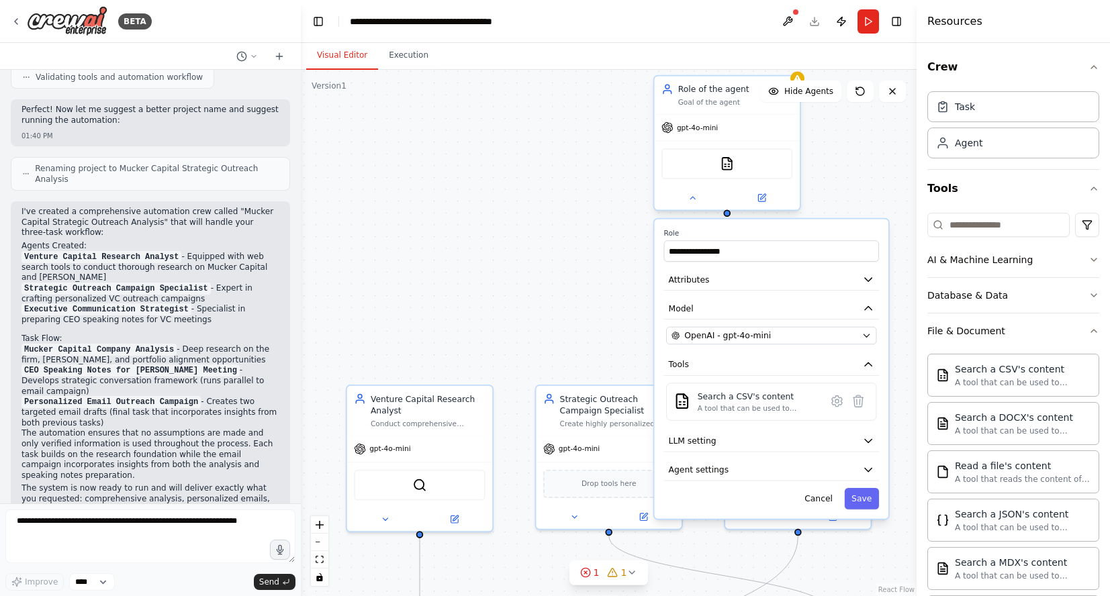
click at [724, 154] on div "CSVSearchTool" at bounding box center [726, 163] width 131 height 31
click at [730, 162] on img at bounding box center [727, 163] width 14 height 14
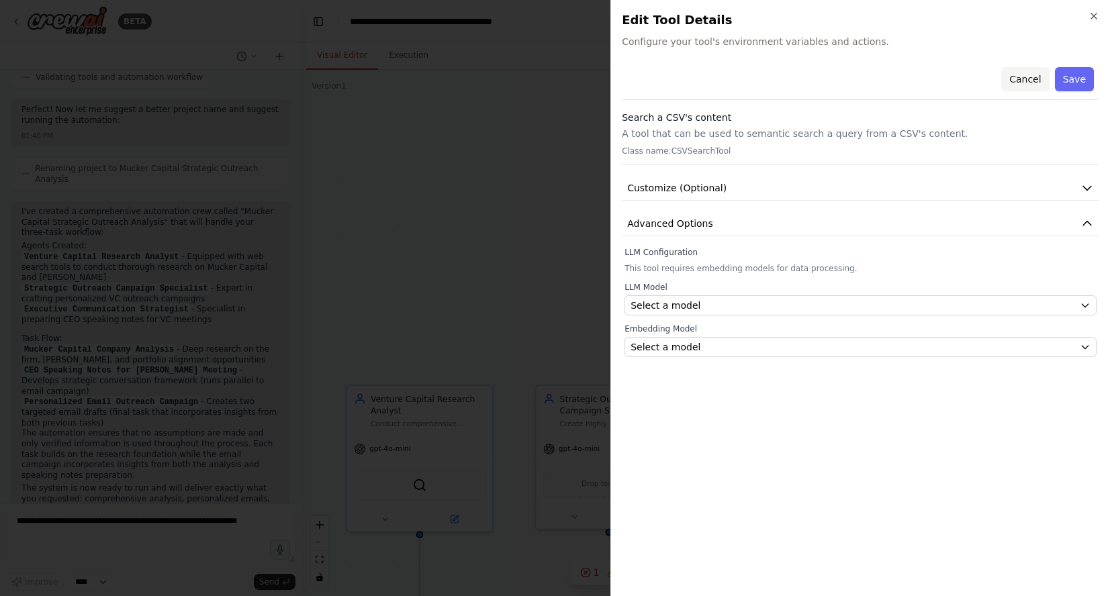
click at [1036, 83] on button "Cancel" at bounding box center [1025, 79] width 48 height 24
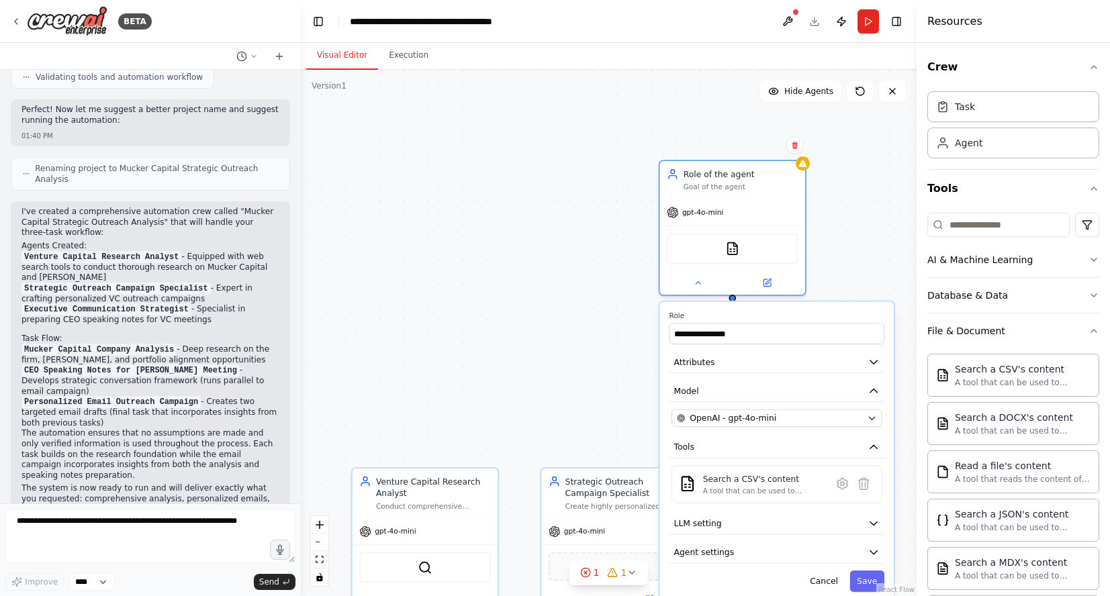
drag, startPoint x: 570, startPoint y: 197, endPoint x: 575, endPoint y: 279, distance: 82.7
click at [575, 279] on div ".deletable-edge-delete-btn { width: 20px; height: 20px; border: 0px solid #ffff…" at bounding box center [609, 333] width 616 height 526
click at [820, 585] on button "Cancel" at bounding box center [824, 581] width 42 height 21
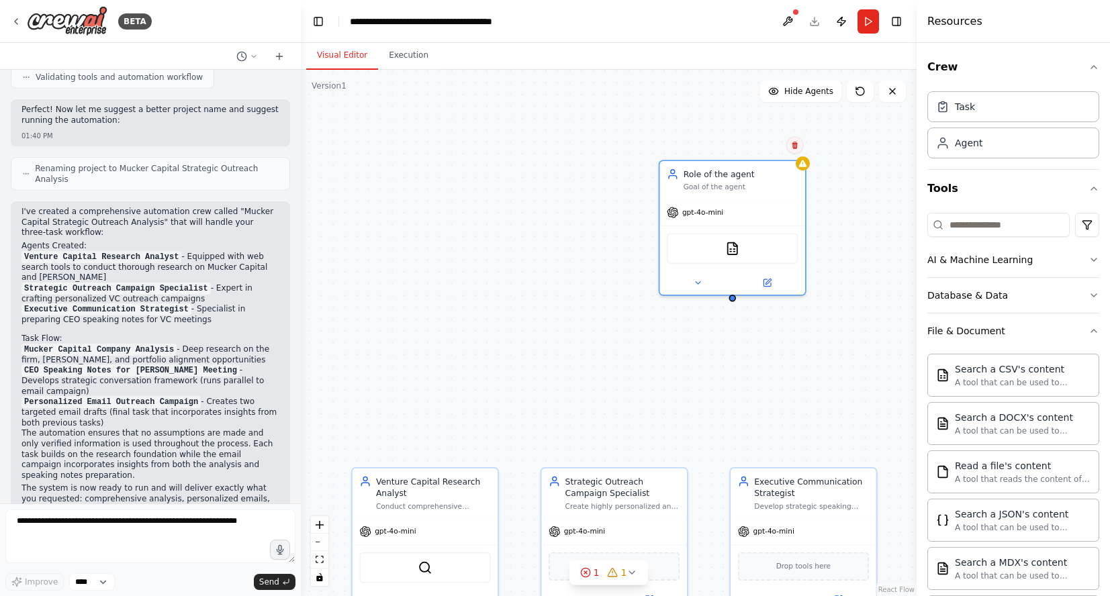
click at [798, 150] on button at bounding box center [794, 144] width 17 height 17
click at [769, 145] on button "Confirm" at bounding box center [756, 145] width 48 height 16
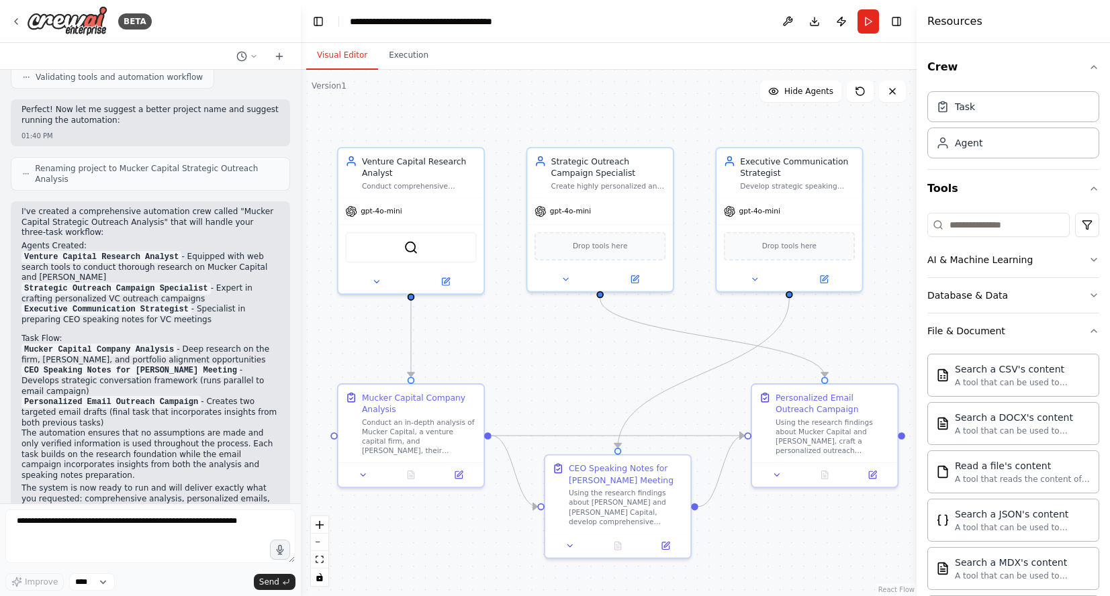
drag, startPoint x: 710, startPoint y: 424, endPoint x: 695, endPoint y: 103, distance: 320.5
click at [695, 103] on div ".deletable-edge-delete-btn { width: 20px; height: 20px; border: 0px solid #ffff…" at bounding box center [609, 333] width 616 height 526
